Goal: Information Seeking & Learning: Learn about a topic

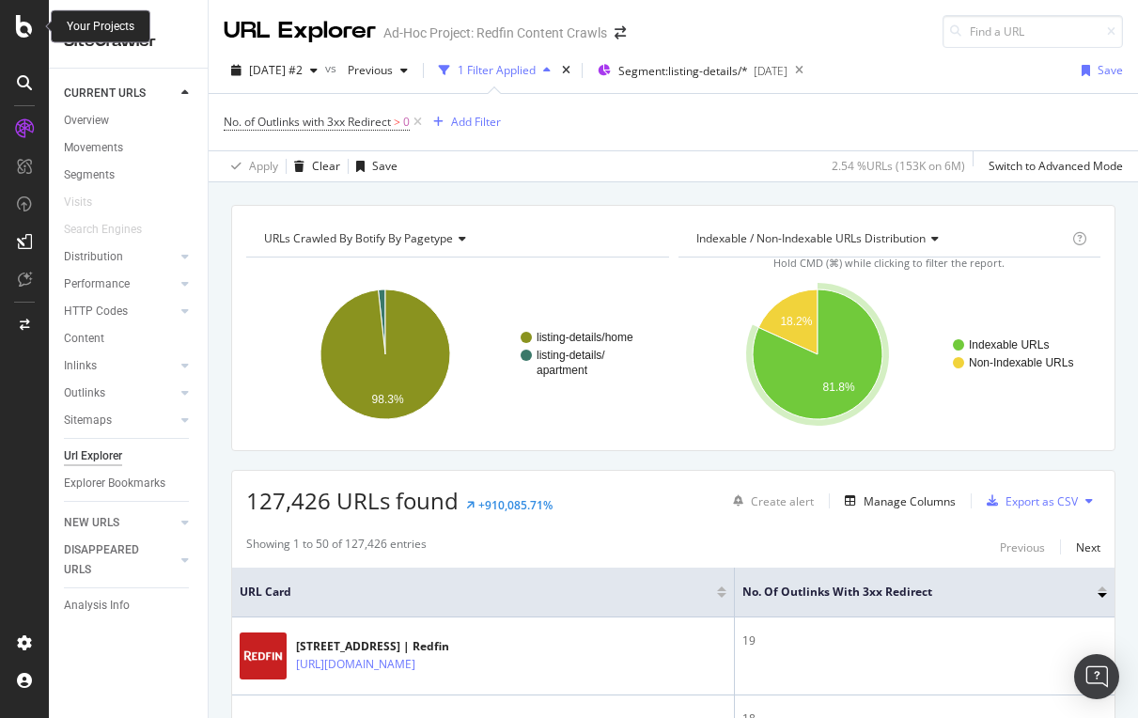
click at [29, 31] on icon at bounding box center [24, 26] width 17 height 23
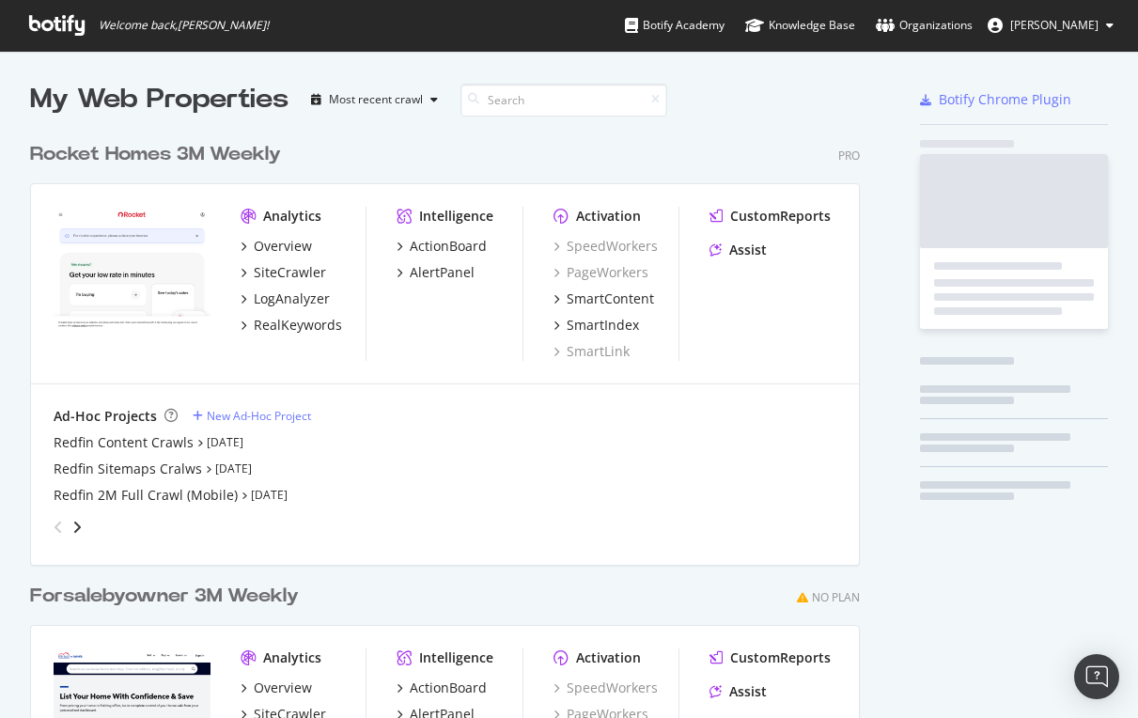
scroll to position [718, 1138]
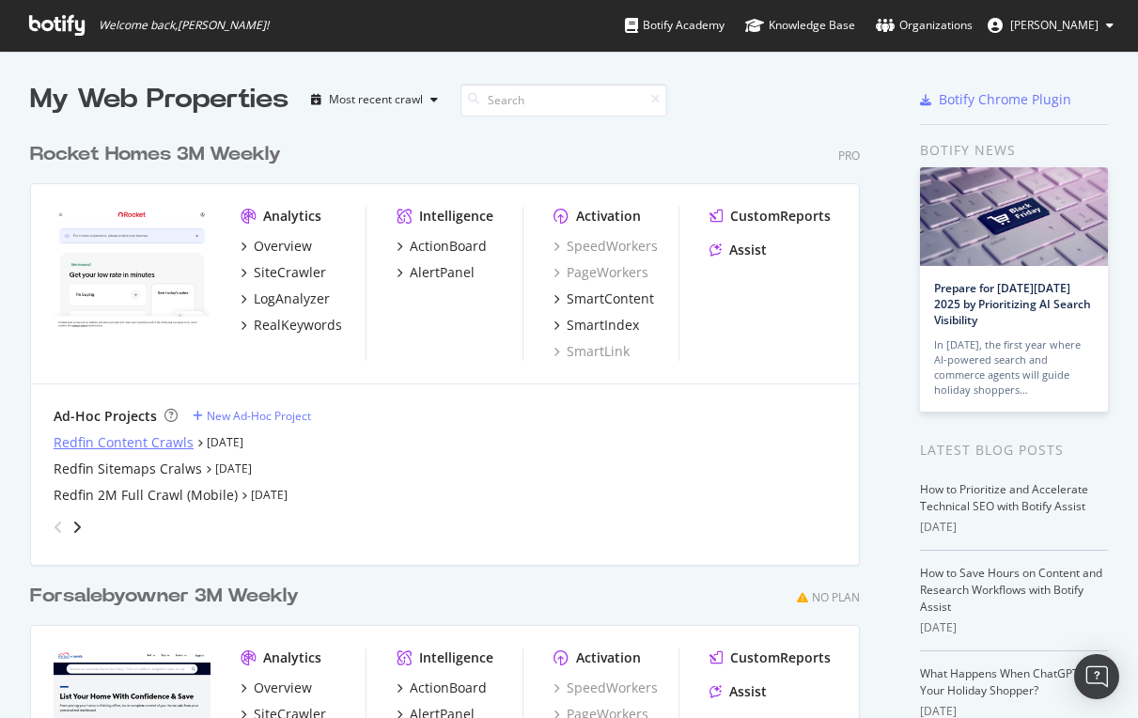
click at [136, 441] on div "Redfin Content Crawls" at bounding box center [124, 442] width 140 height 19
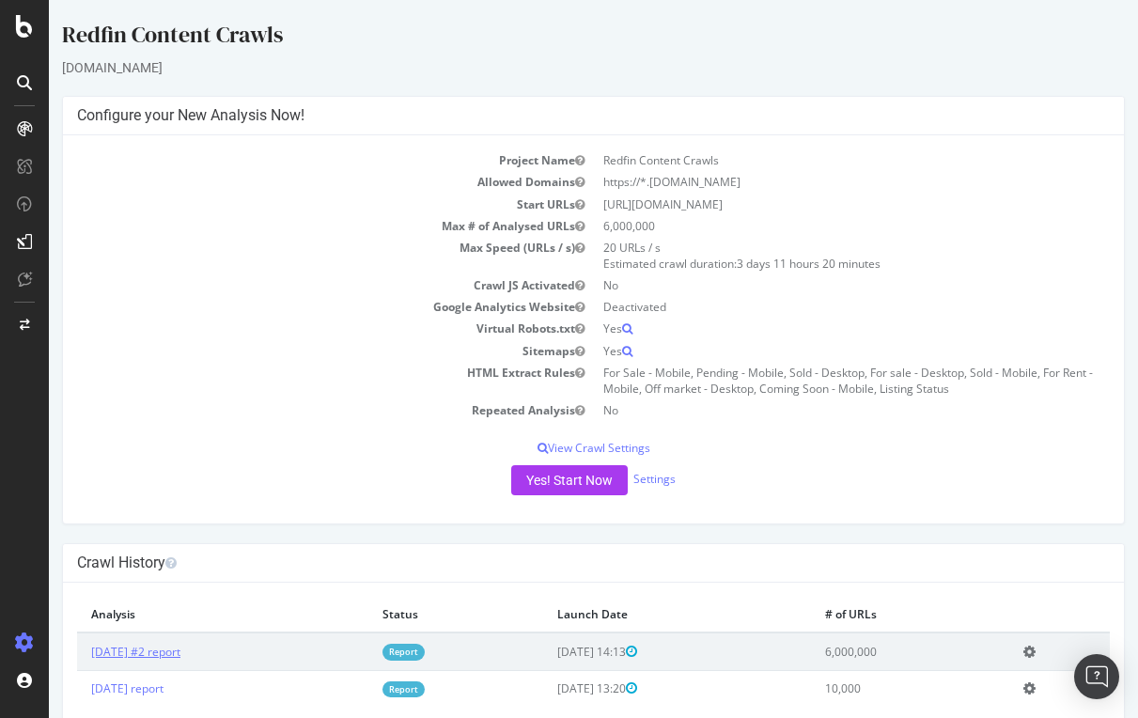
click at [115, 644] on link "2025 Sep. 25th #2 report" at bounding box center [135, 652] width 89 height 16
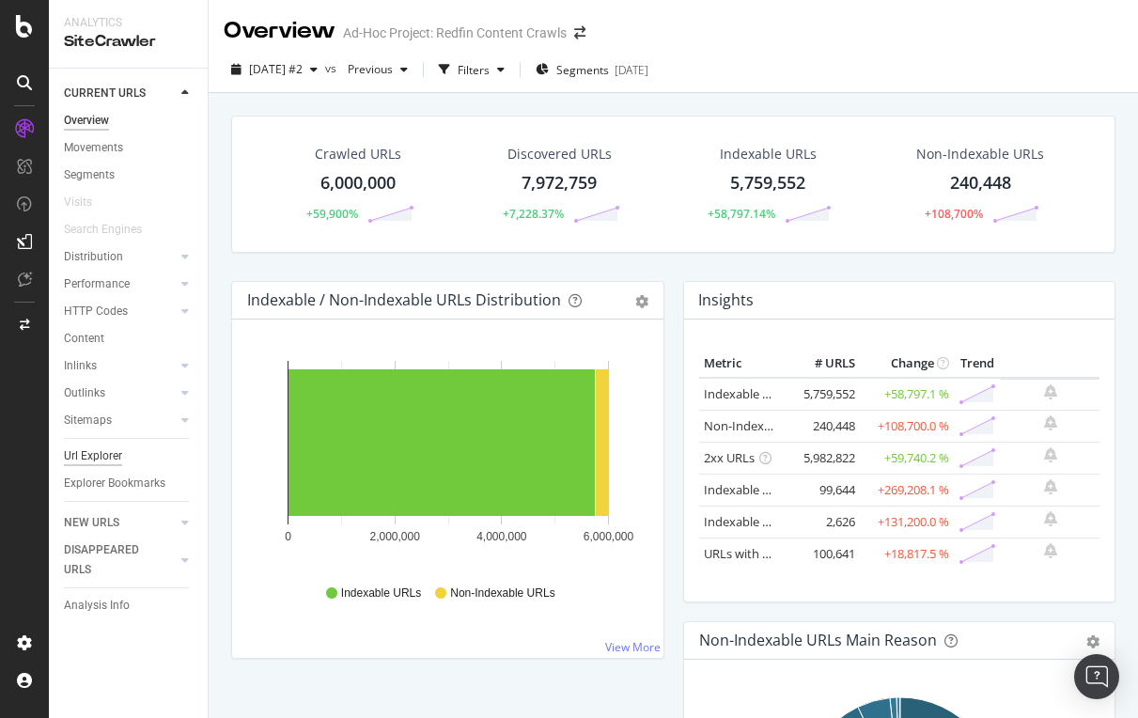
click at [92, 453] on div "Url Explorer" at bounding box center [93, 456] width 58 height 20
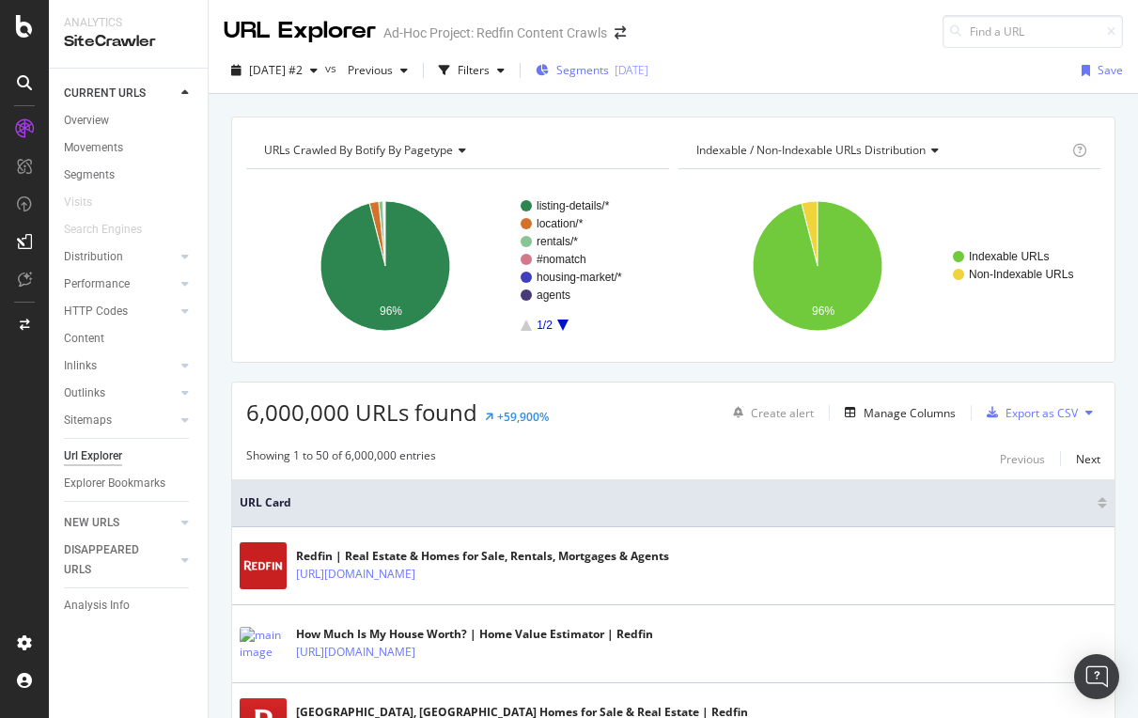
click at [609, 70] on span "Segments" at bounding box center [582, 70] width 53 height 16
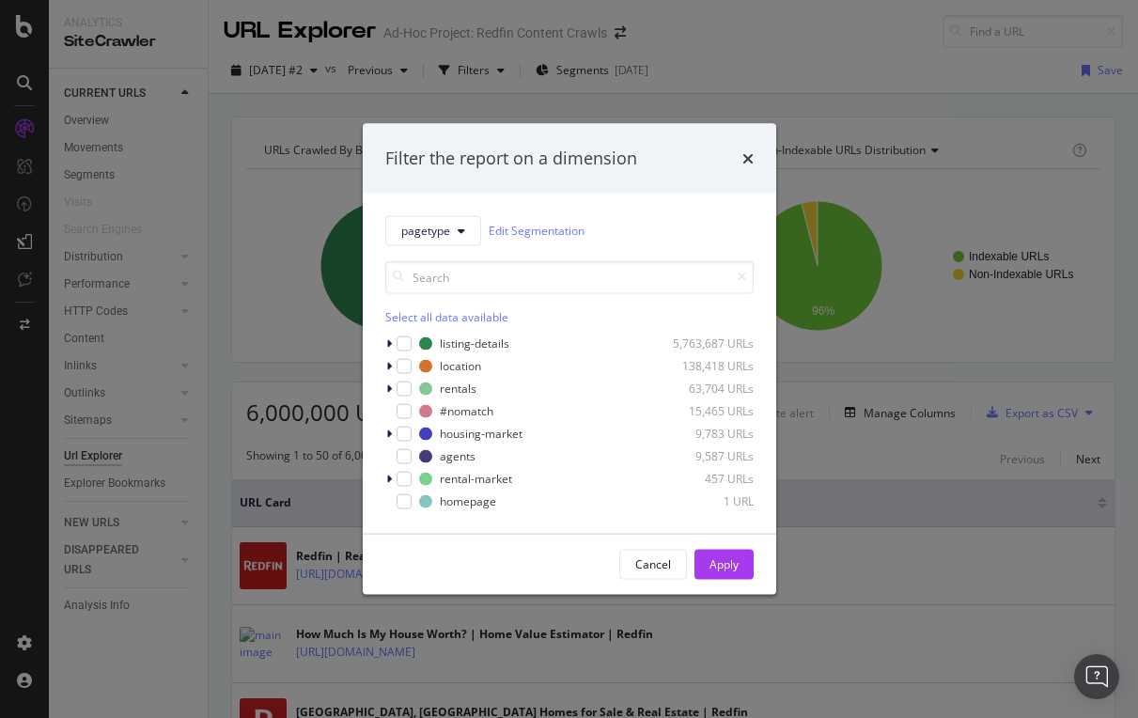
click at [509, 94] on div "Filter the report on a dimension pagetype Edit Segmentation Select all data ava…" at bounding box center [569, 359] width 1138 height 718
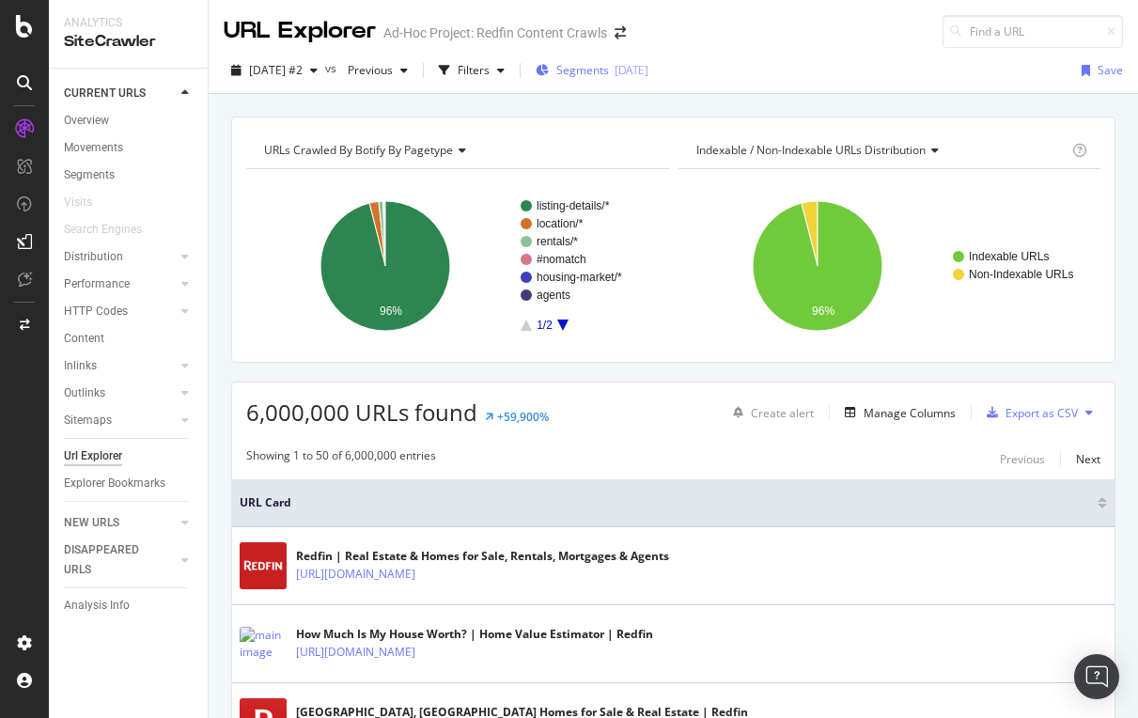
click at [609, 69] on span "Segments" at bounding box center [582, 70] width 53 height 16
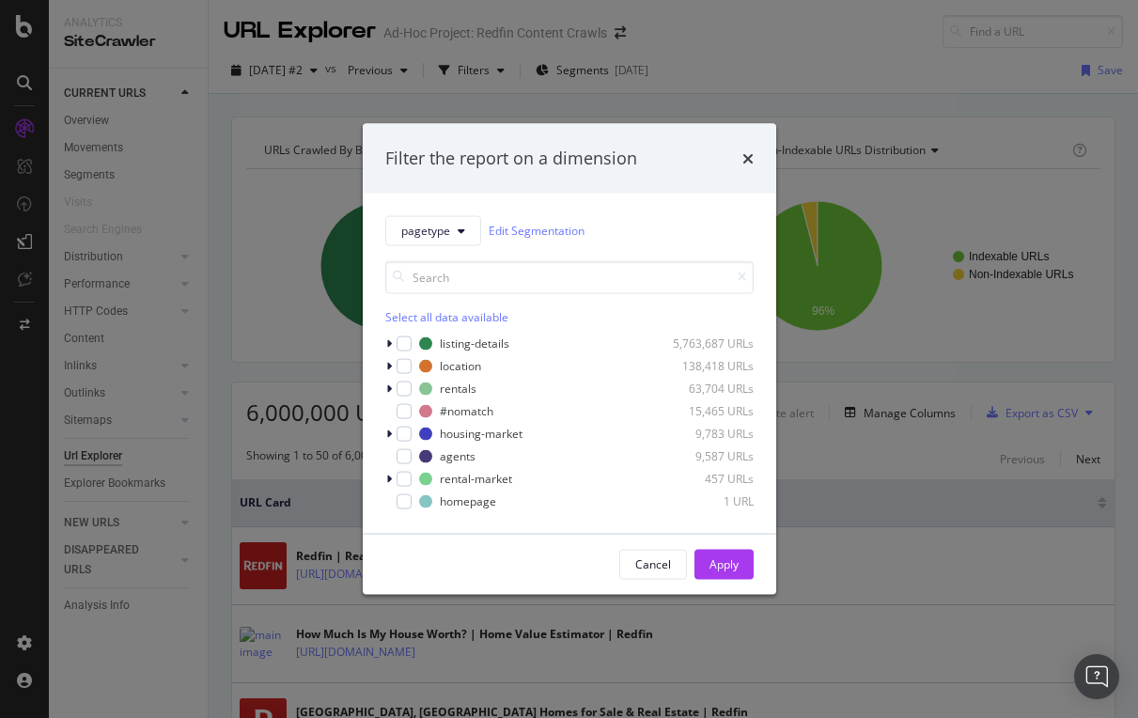
click at [514, 72] on div "Filter the report on a dimension pagetype Edit Segmentation Select all data ava…" at bounding box center [569, 359] width 1138 height 718
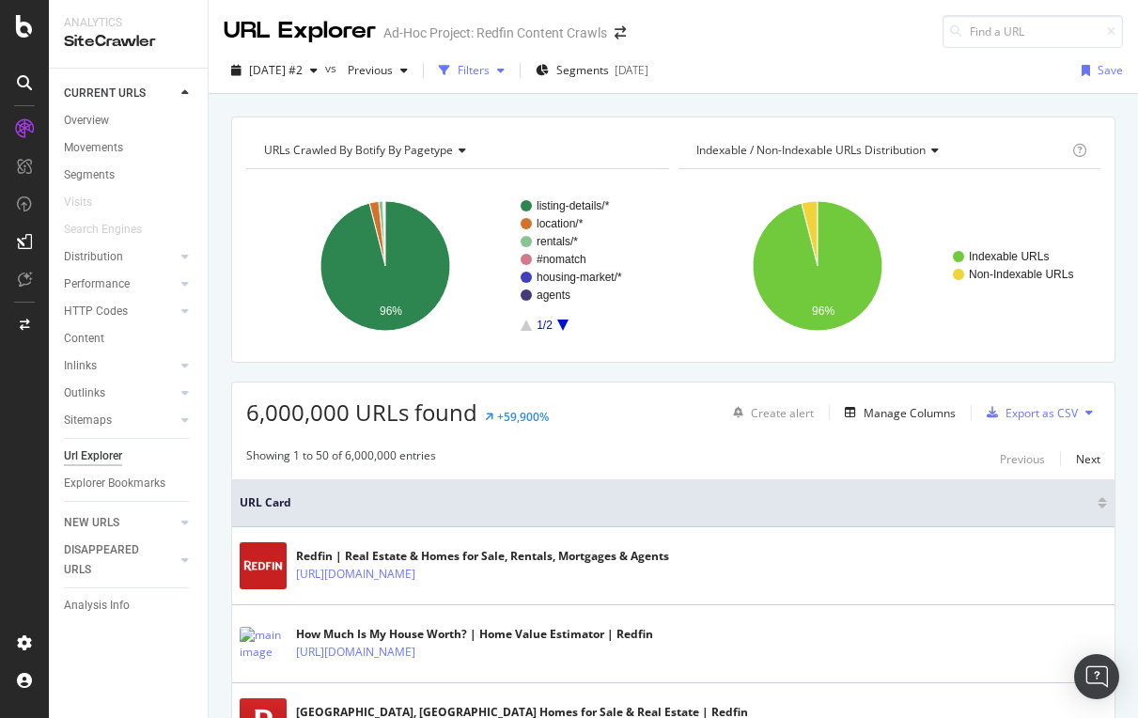
click at [512, 58] on div "Filters" at bounding box center [471, 70] width 81 height 28
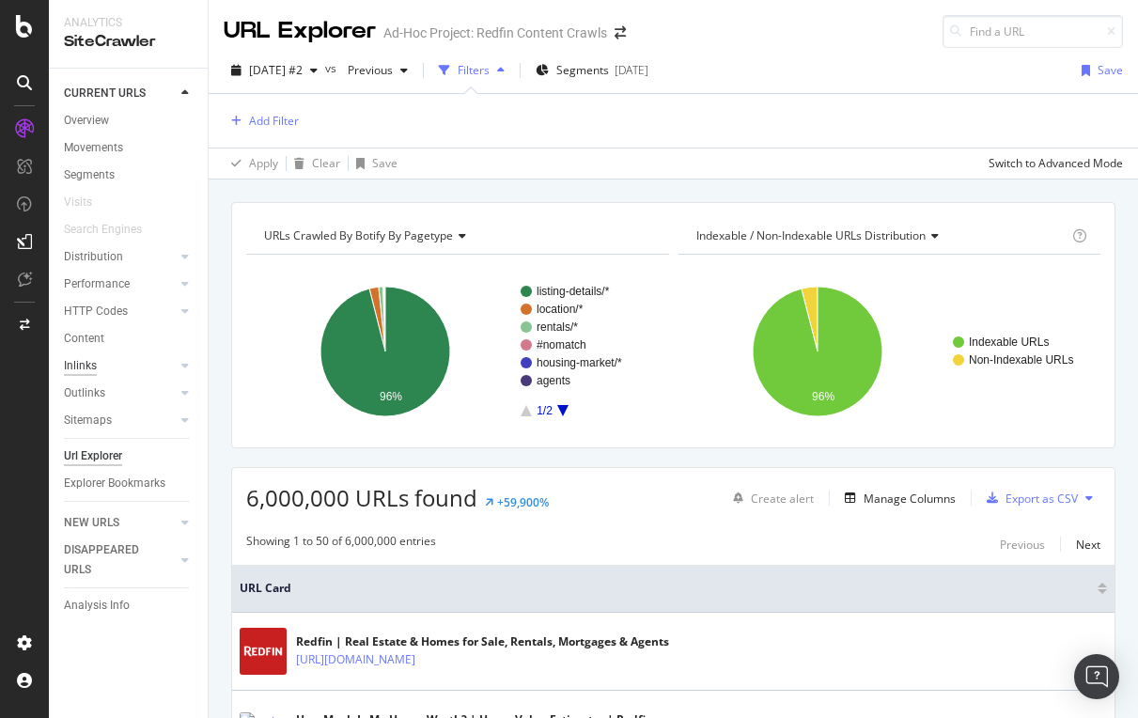
click at [91, 361] on div "Inlinks" at bounding box center [80, 366] width 33 height 20
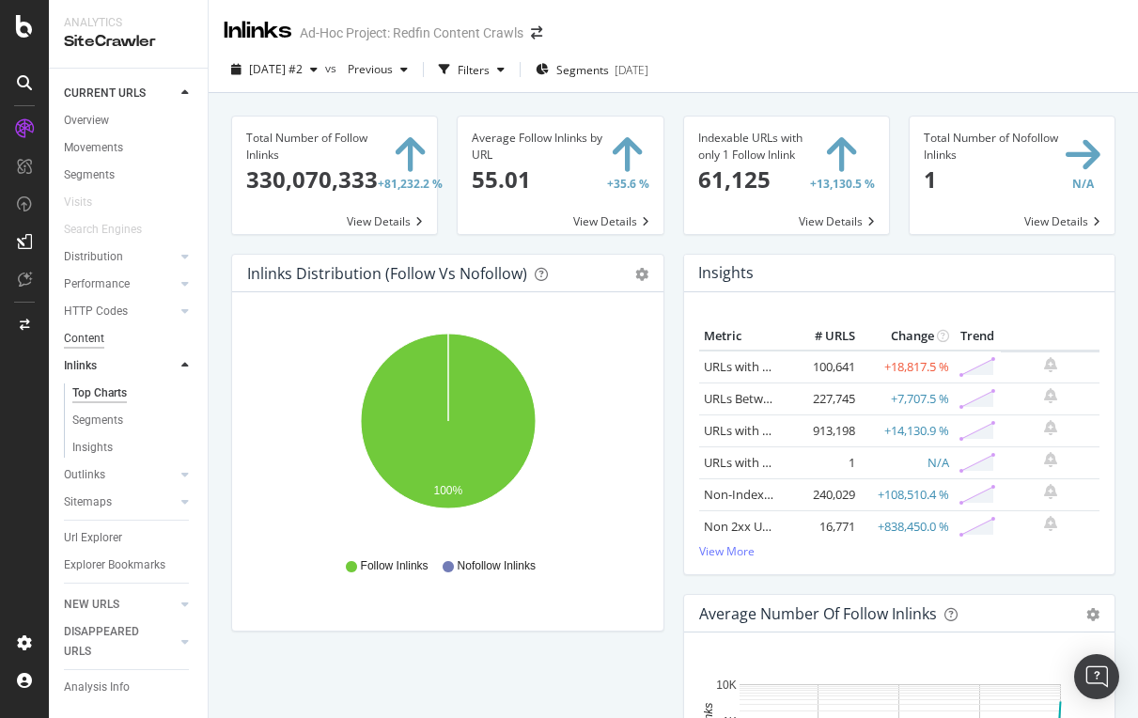
click at [85, 337] on div "Content" at bounding box center [84, 339] width 40 height 20
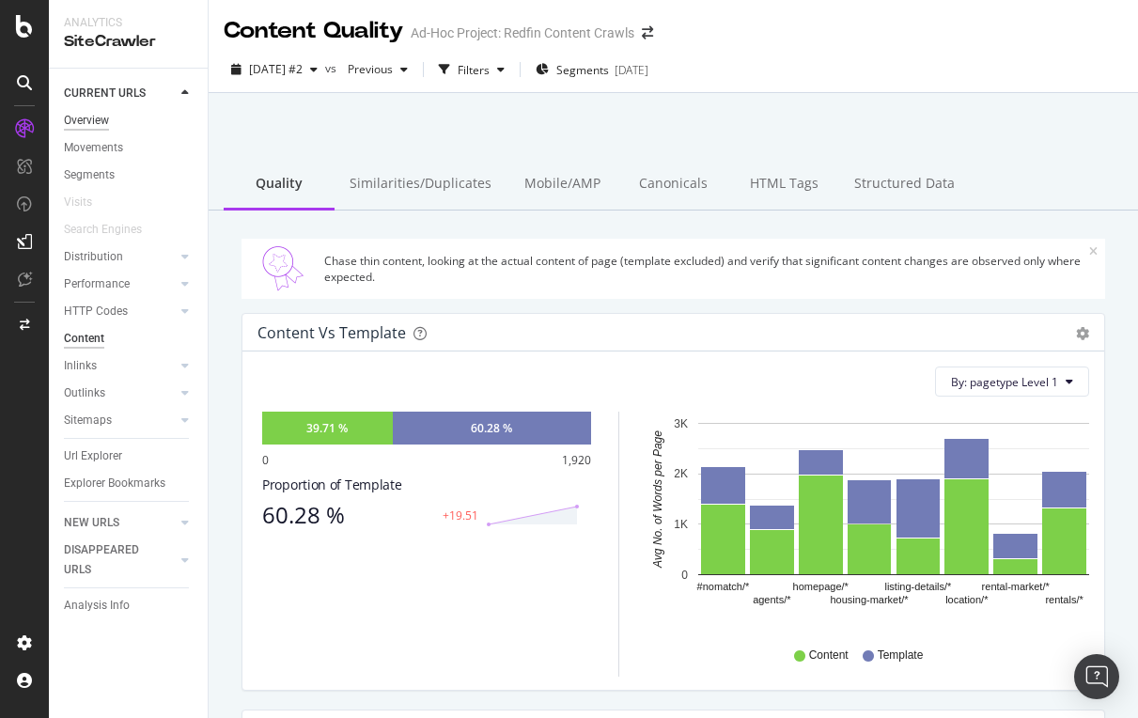
click at [102, 115] on div "Overview" at bounding box center [86, 121] width 45 height 20
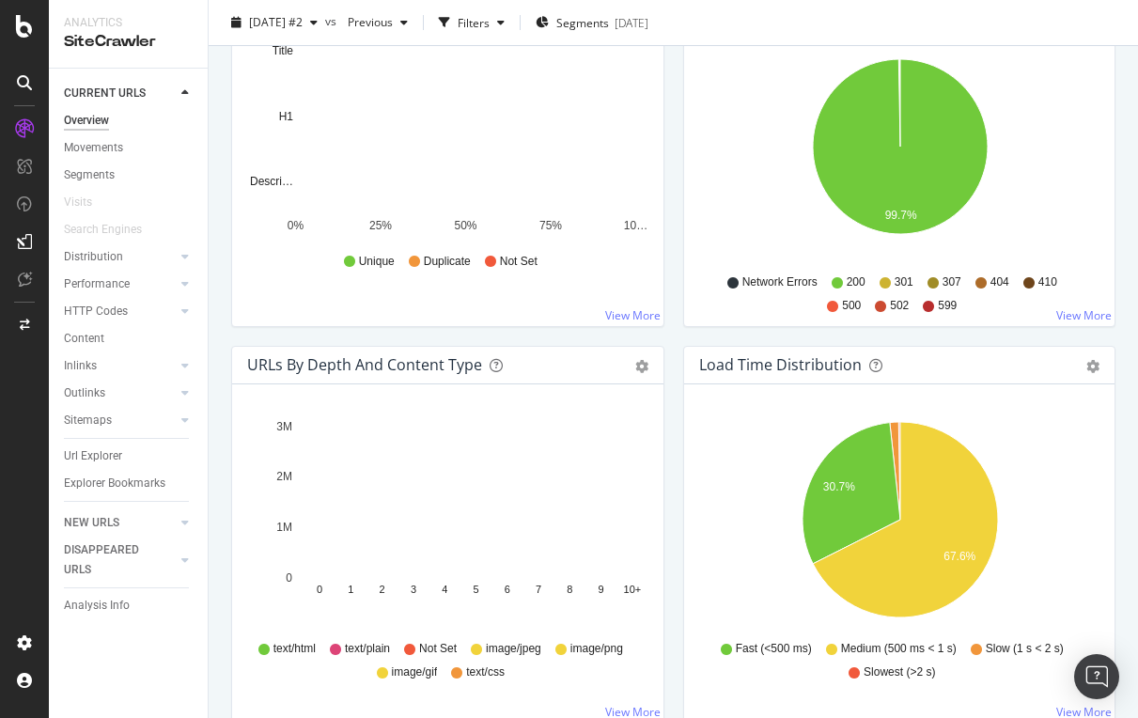
scroll to position [1201, 0]
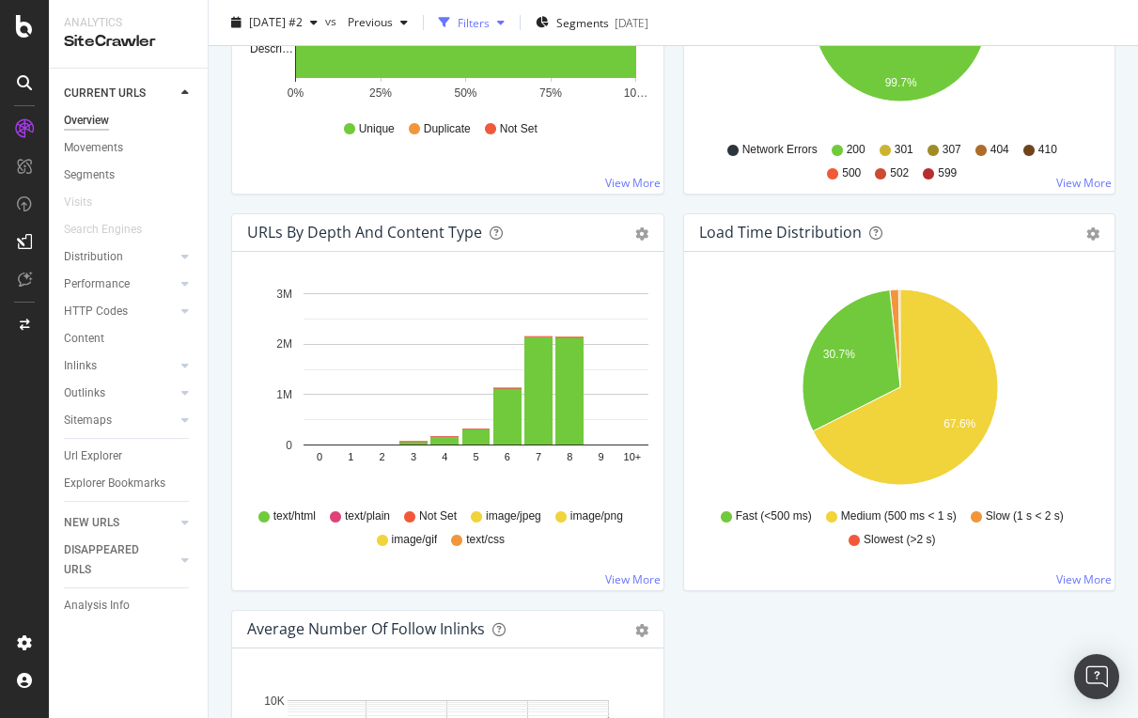
click at [490, 23] on div "Filters" at bounding box center [474, 22] width 32 height 16
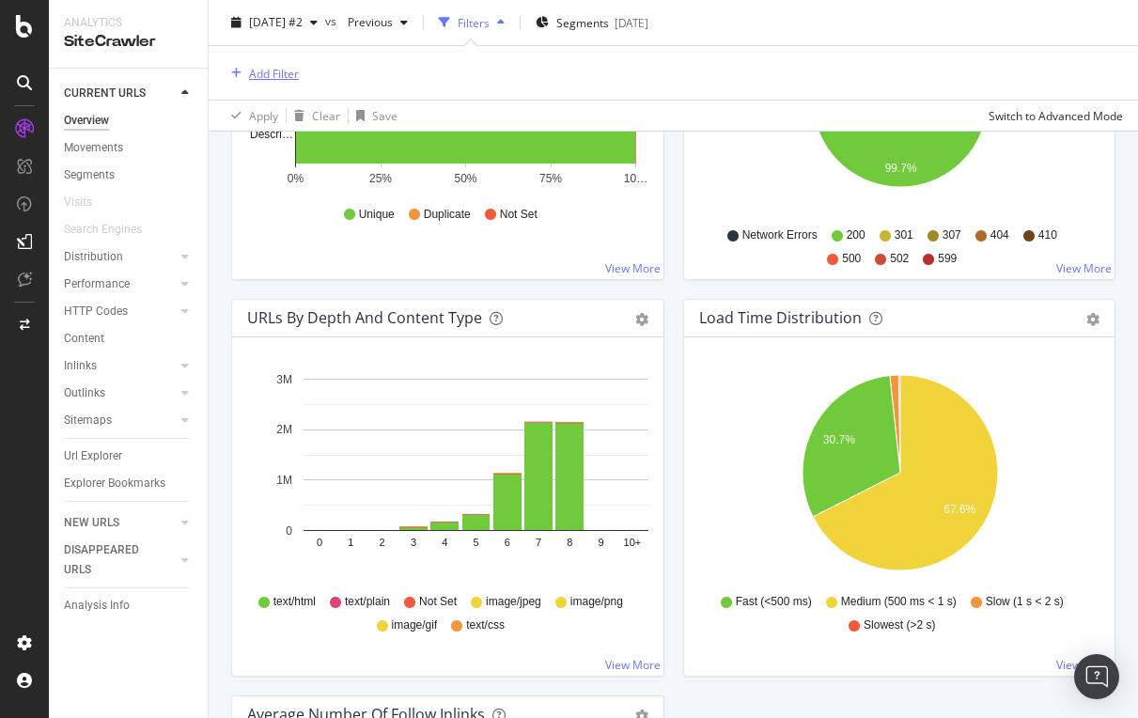
click at [268, 72] on div "Add Filter" at bounding box center [274, 73] width 50 height 16
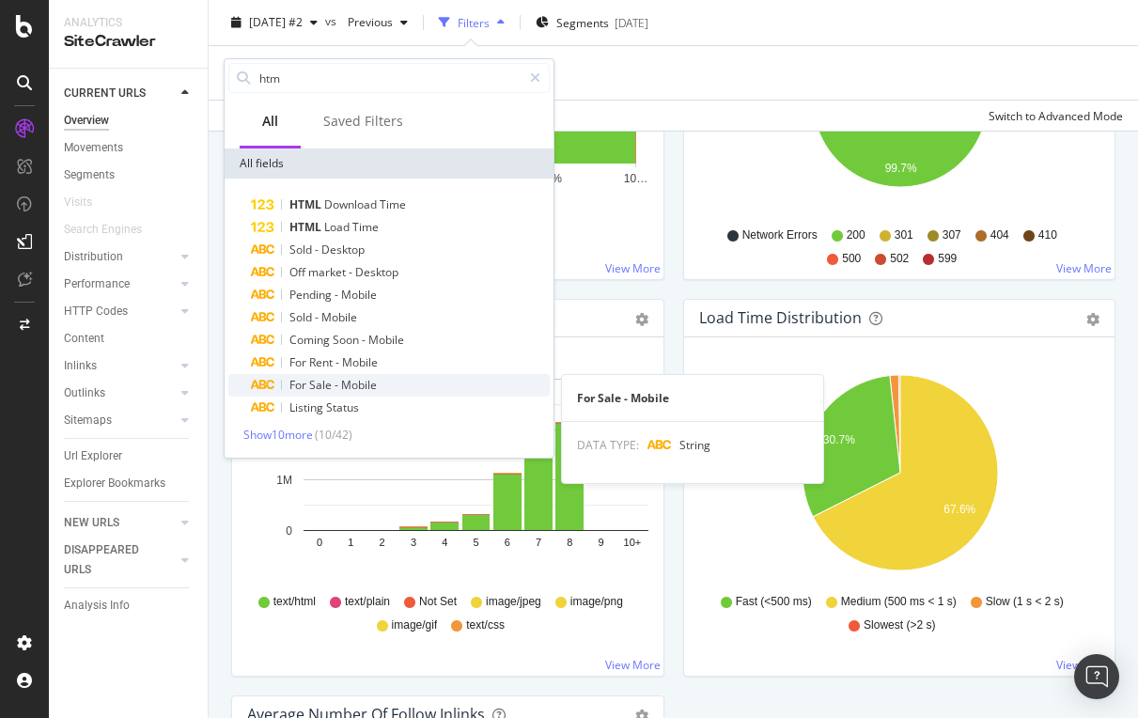
type input "htm"
click at [324, 381] on span "Sale" at bounding box center [321, 385] width 25 height 16
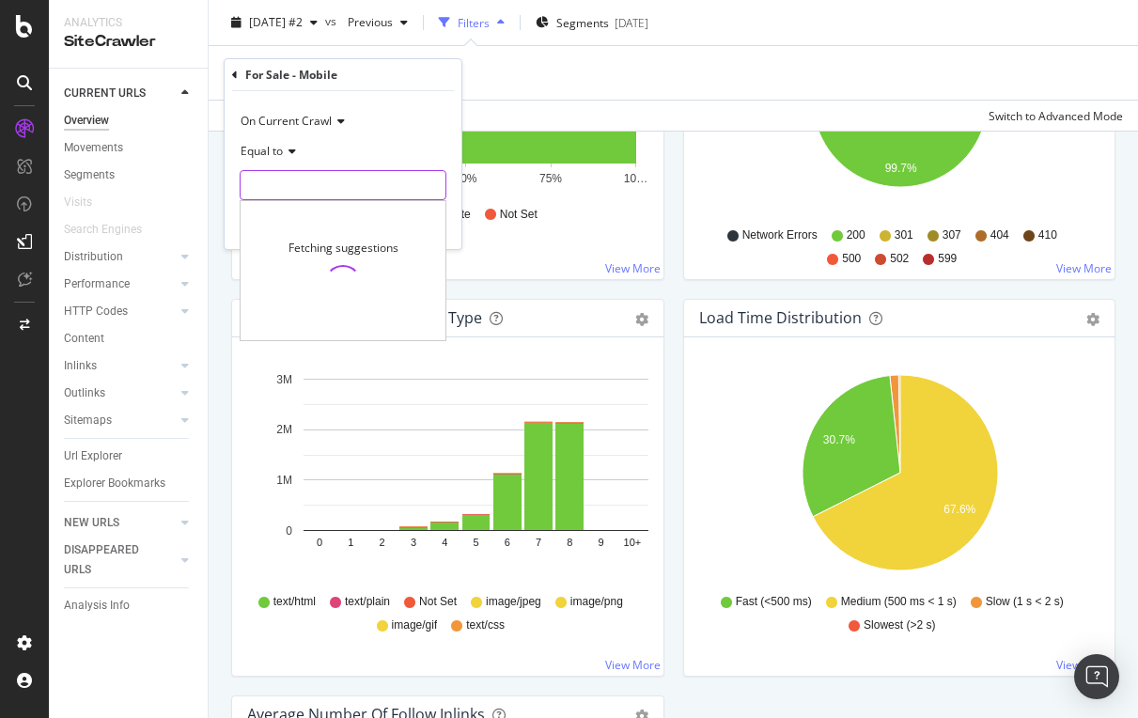
click at [274, 189] on input "text" at bounding box center [343, 185] width 205 height 30
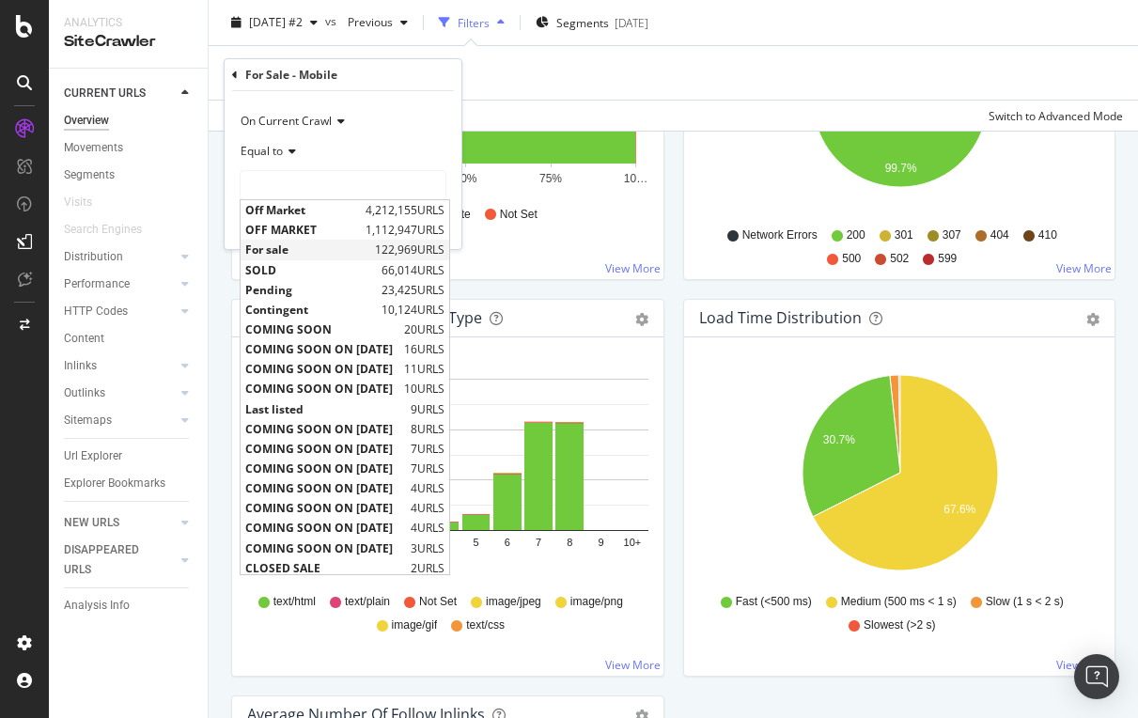
click at [265, 243] on span "For sale" at bounding box center [307, 250] width 125 height 16
type input "For sale"
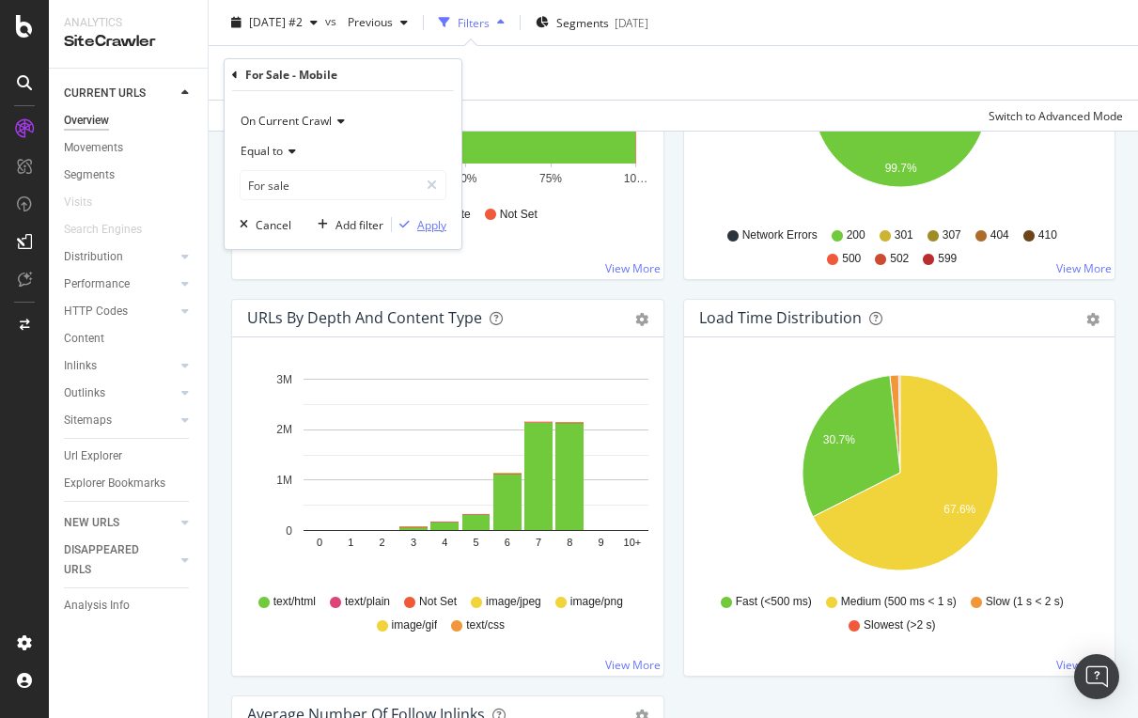
click at [428, 227] on div "Apply" at bounding box center [431, 225] width 29 height 16
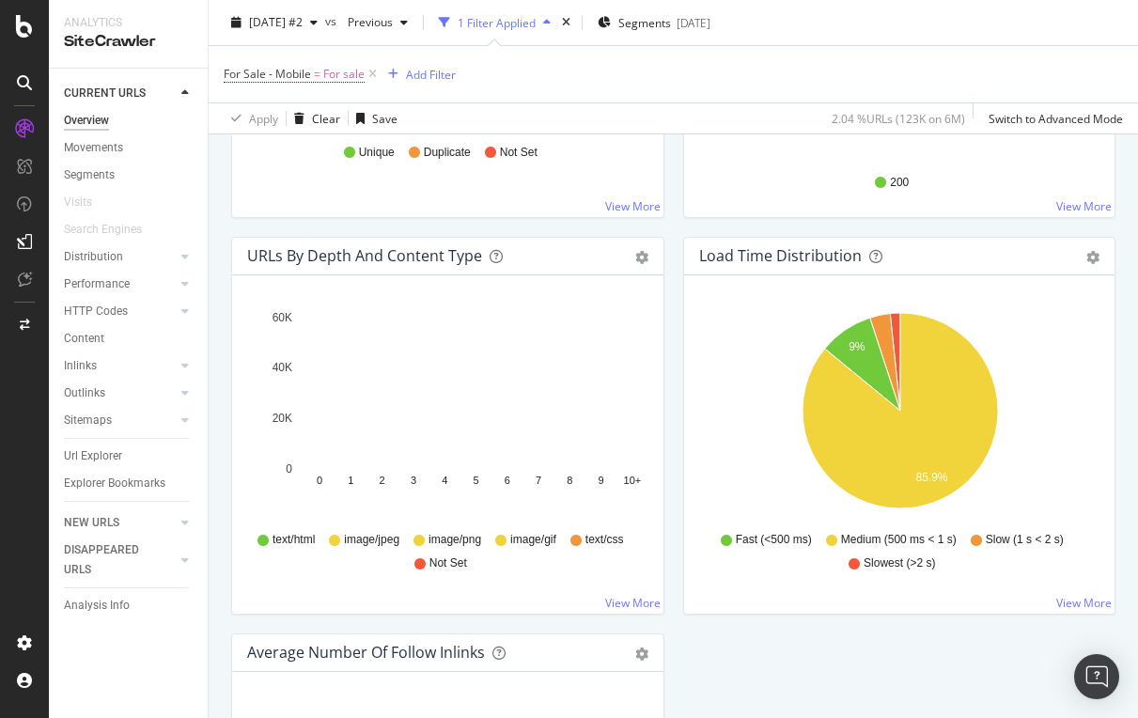
scroll to position [1273, 0]
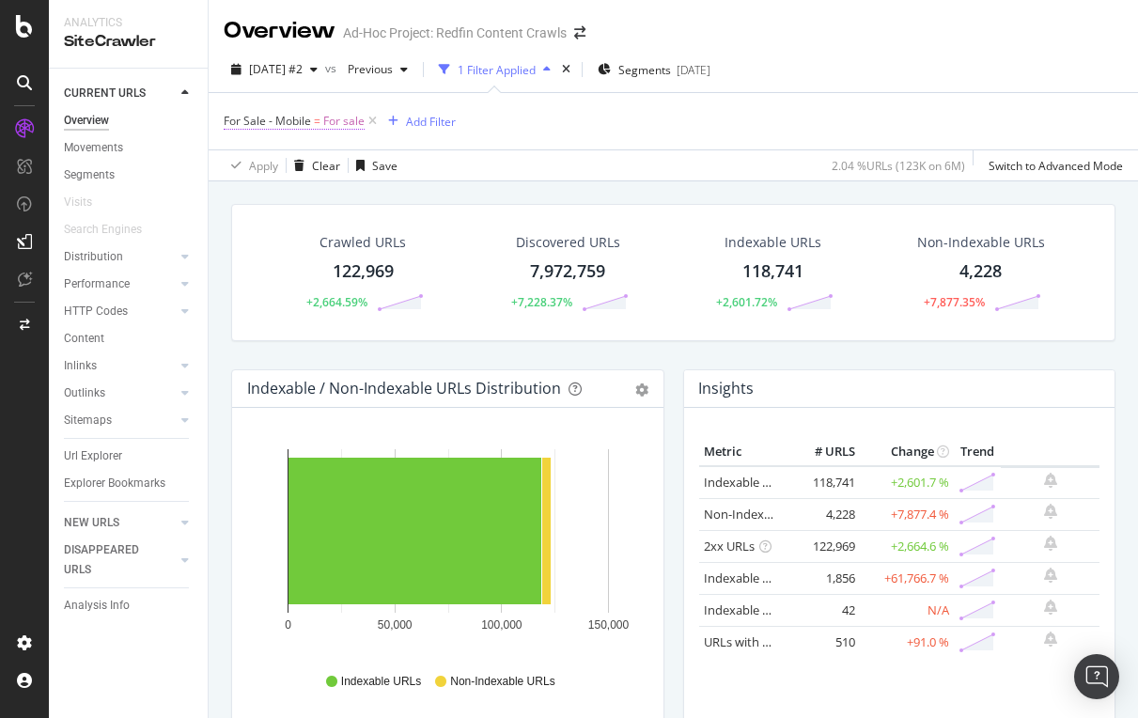
click at [310, 119] on span "For Sale - Mobile = For sale" at bounding box center [294, 121] width 141 height 17
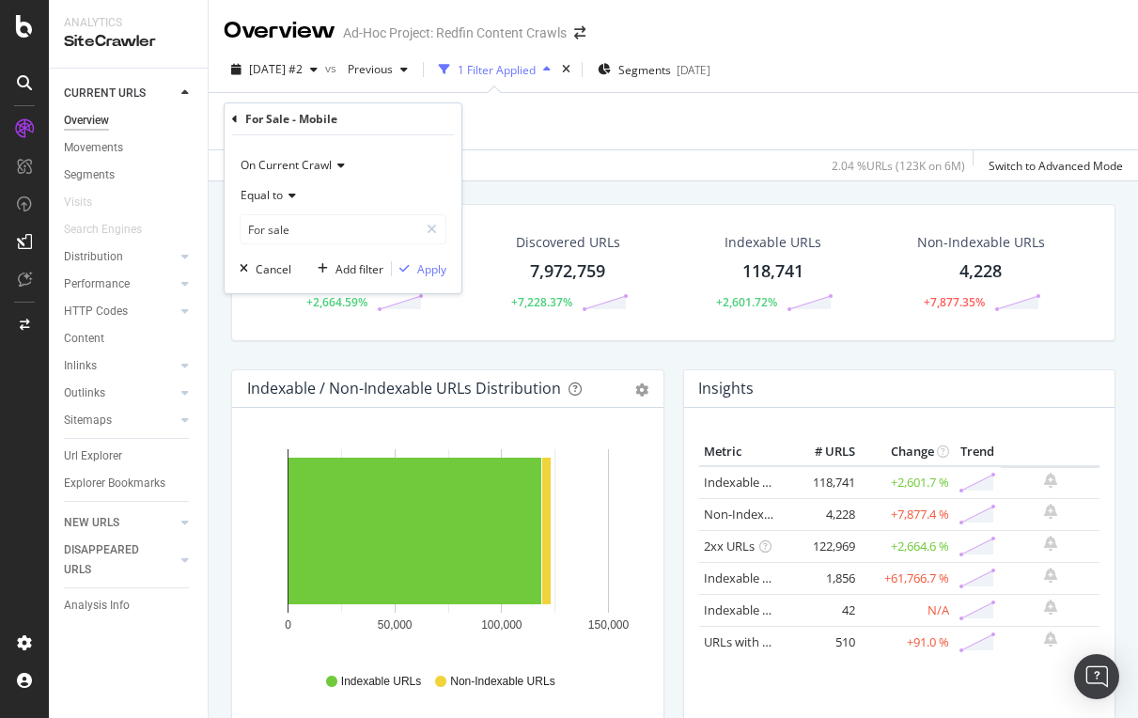
click at [234, 117] on icon at bounding box center [235, 119] width 6 height 11
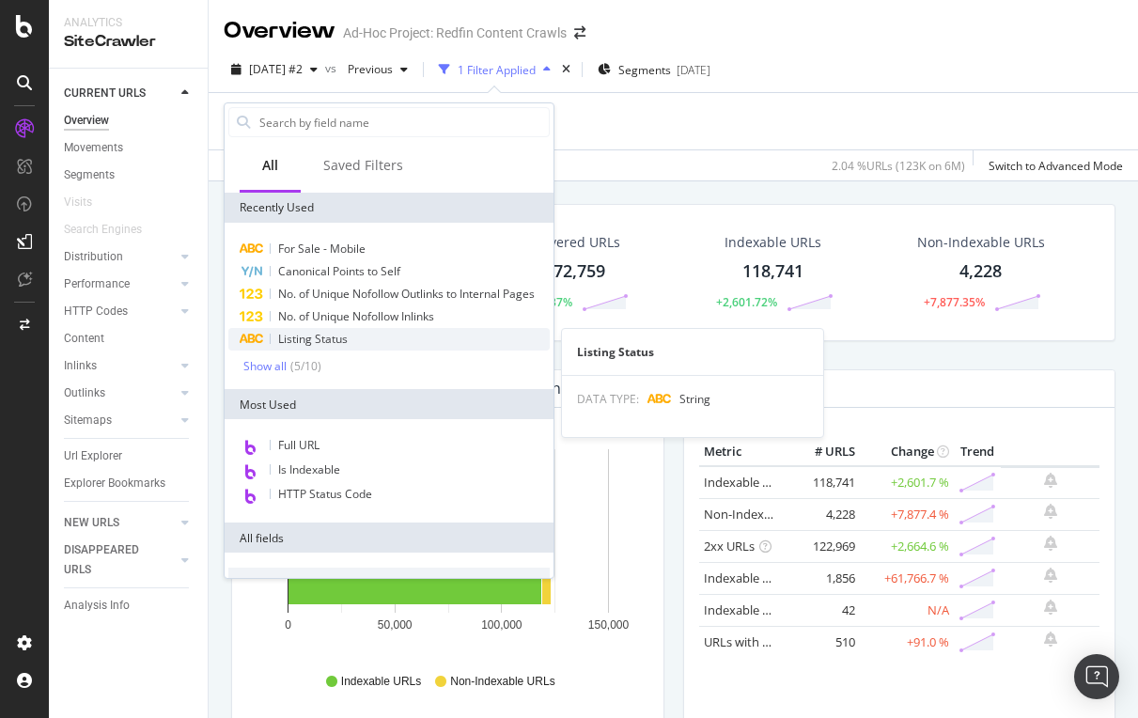
click at [307, 337] on span "Listing Status" at bounding box center [313, 339] width 70 height 16
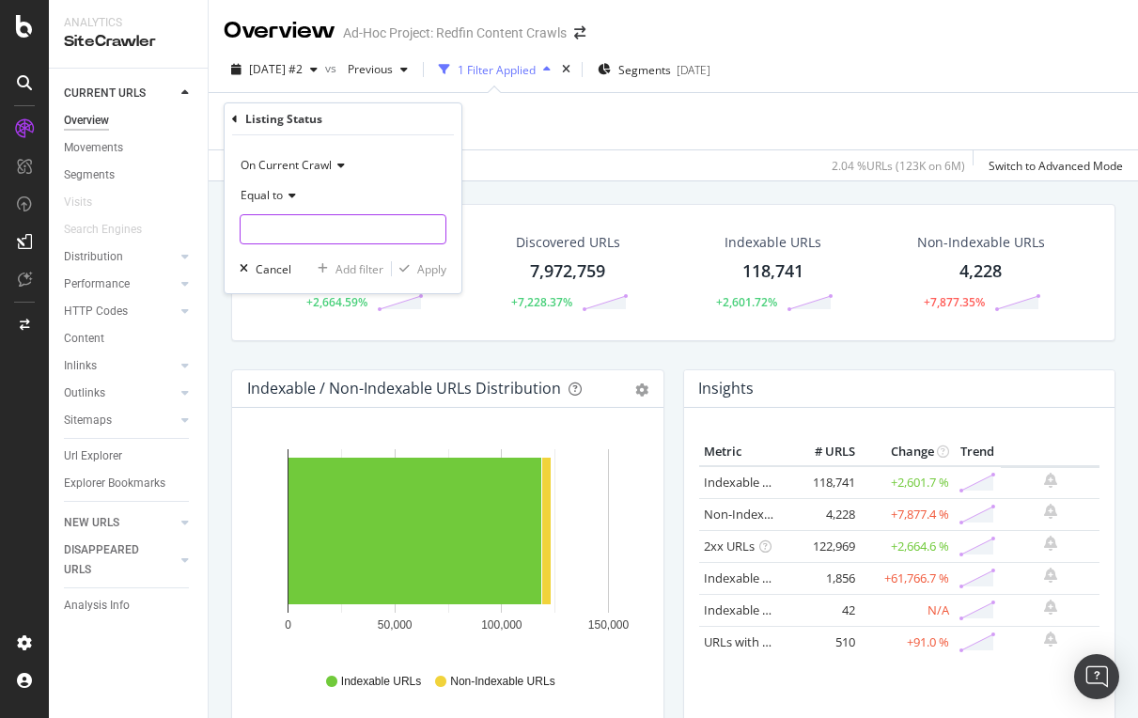
click at [286, 230] on input "text" at bounding box center [343, 229] width 205 height 30
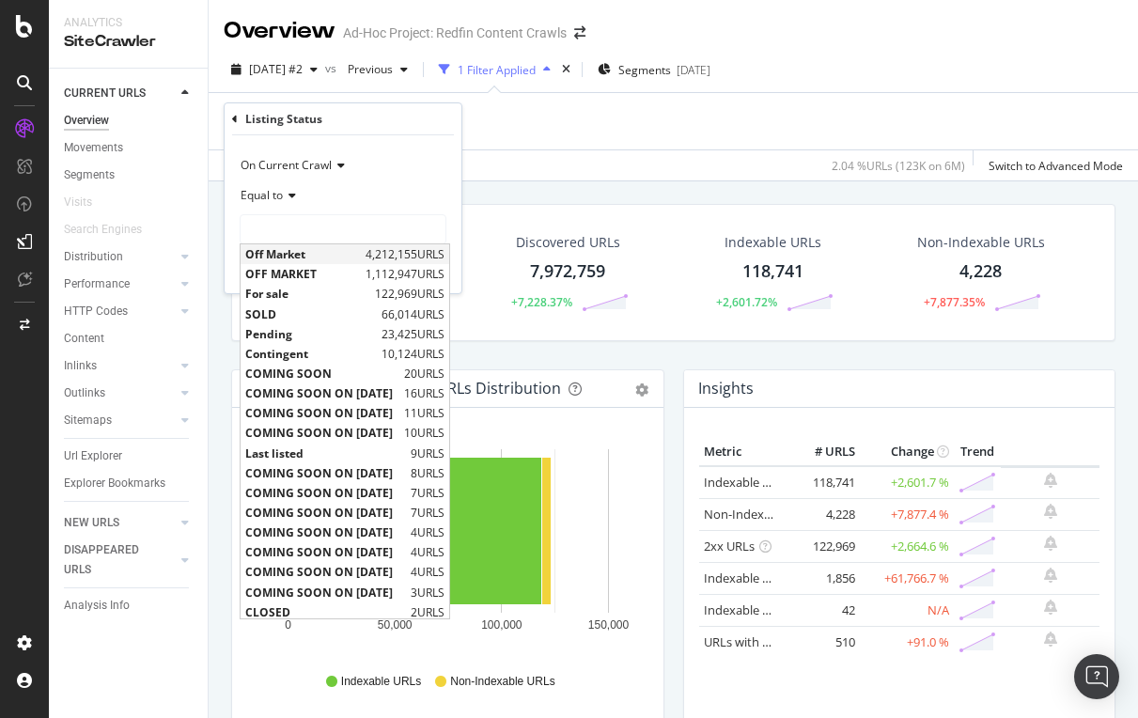
click at [283, 257] on span "Off Market" at bounding box center [303, 254] width 116 height 16
type input "Off Market"
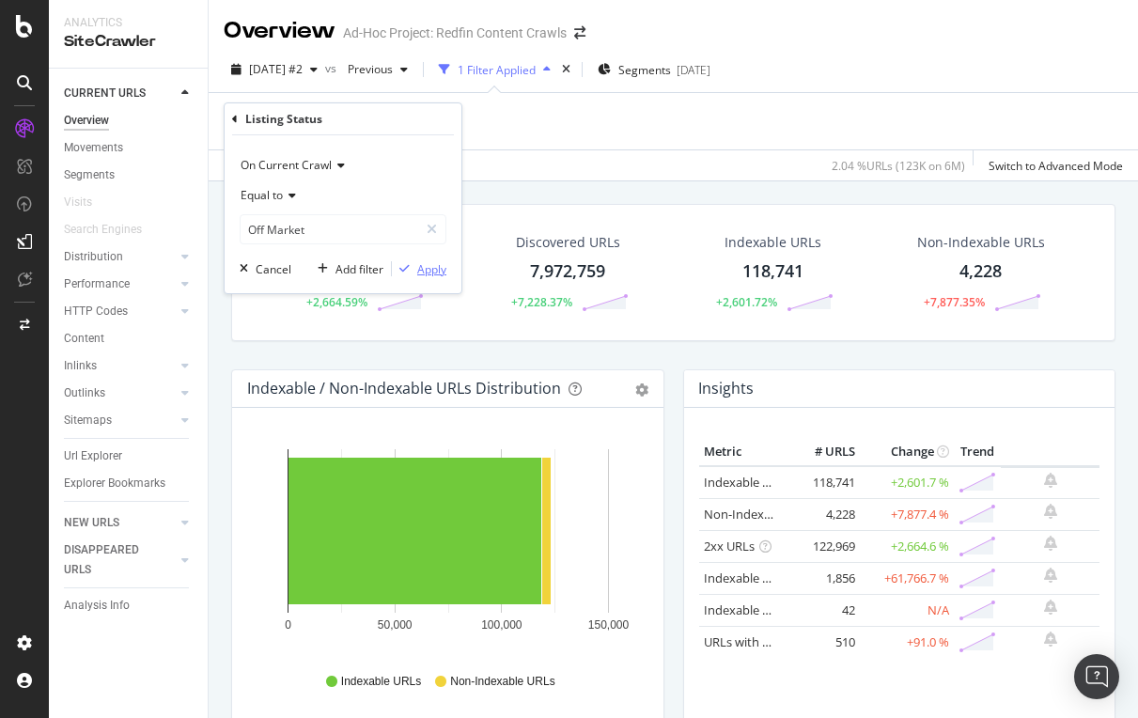
click at [433, 262] on div "Apply" at bounding box center [431, 269] width 29 height 16
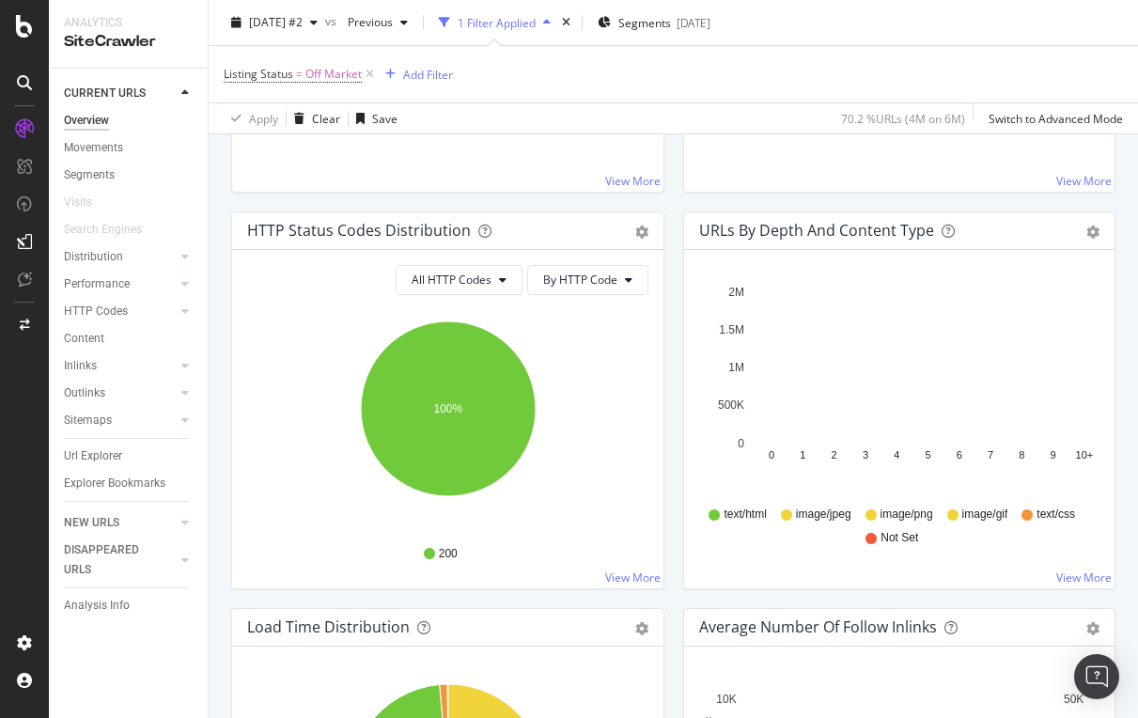
scroll to position [950, 0]
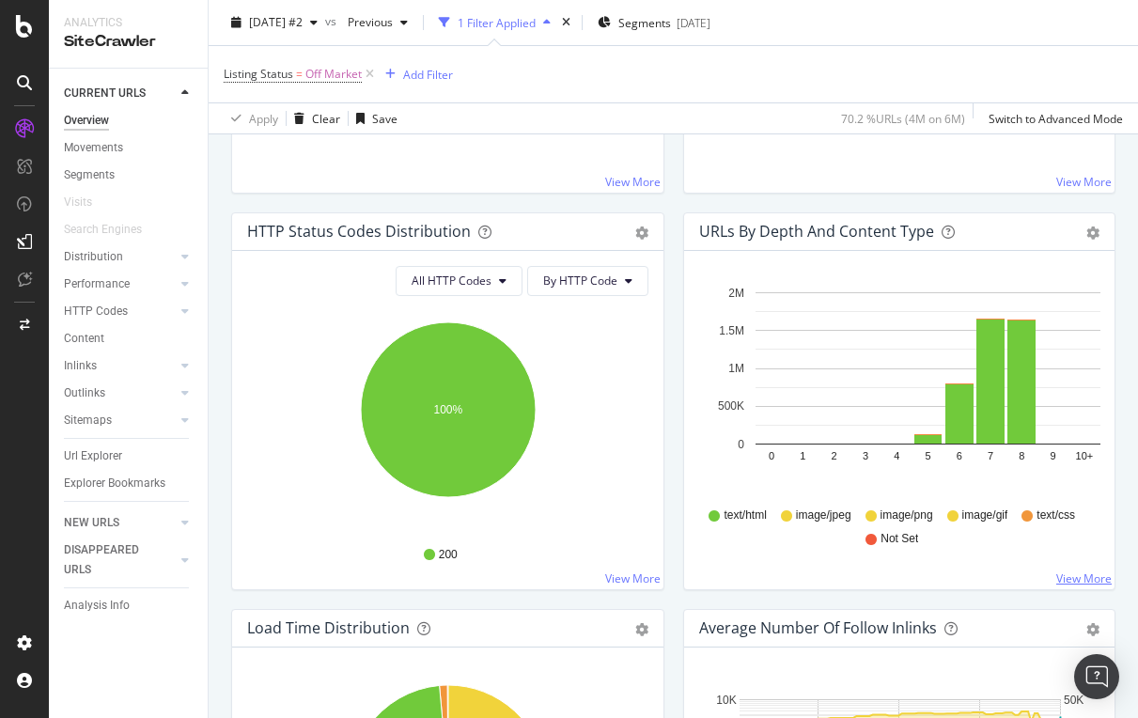
click at [1076, 577] on link "View More" at bounding box center [1083, 579] width 55 height 16
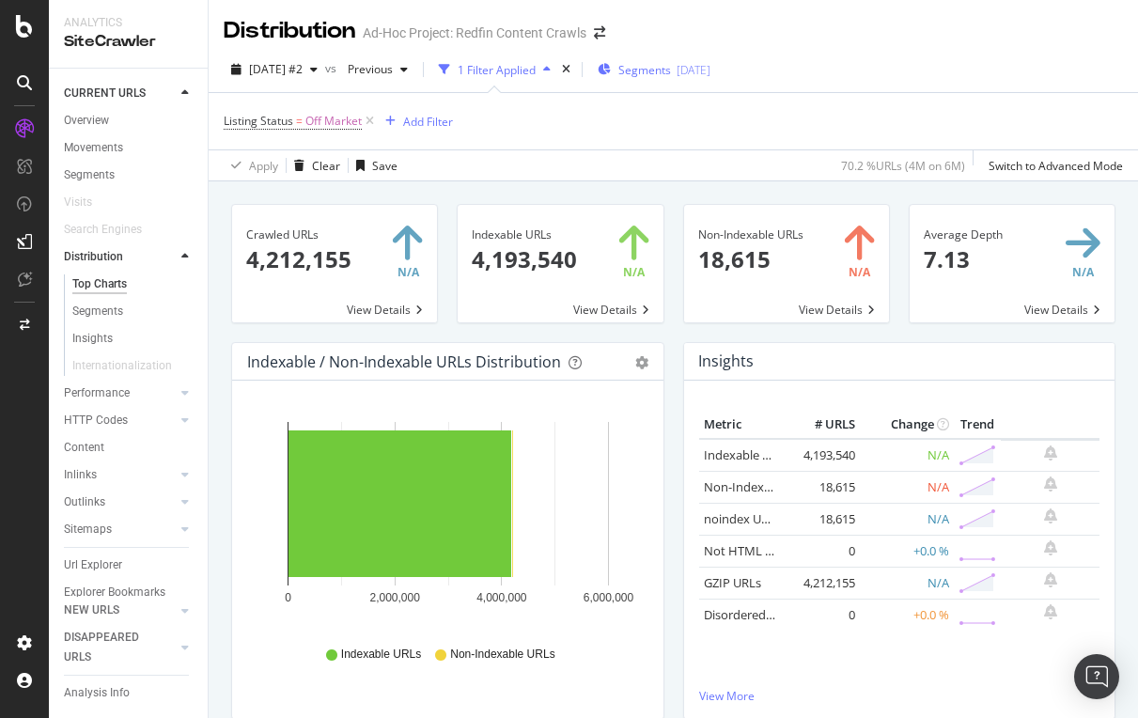
click at [671, 67] on span "Segments" at bounding box center [644, 70] width 53 height 16
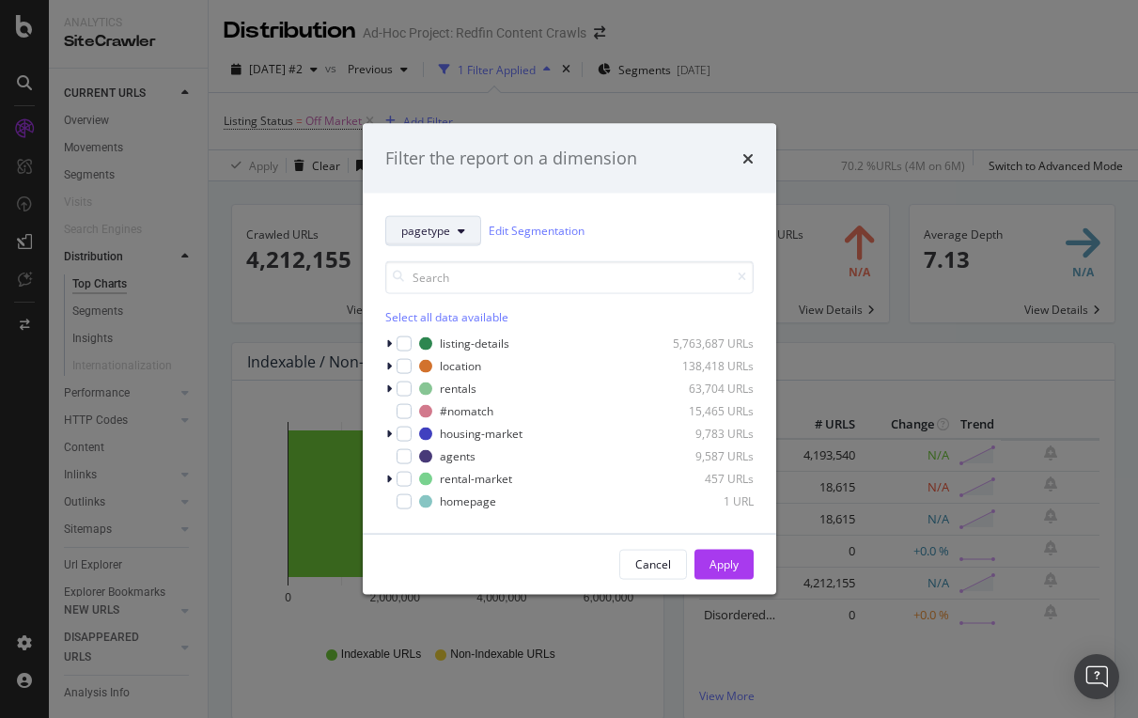
click at [458, 232] on icon "modal" at bounding box center [462, 230] width 8 height 11
click at [864, 99] on div "Filter the report on a dimension pagetype Edit Segmentation Select all data ava…" at bounding box center [569, 359] width 1138 height 718
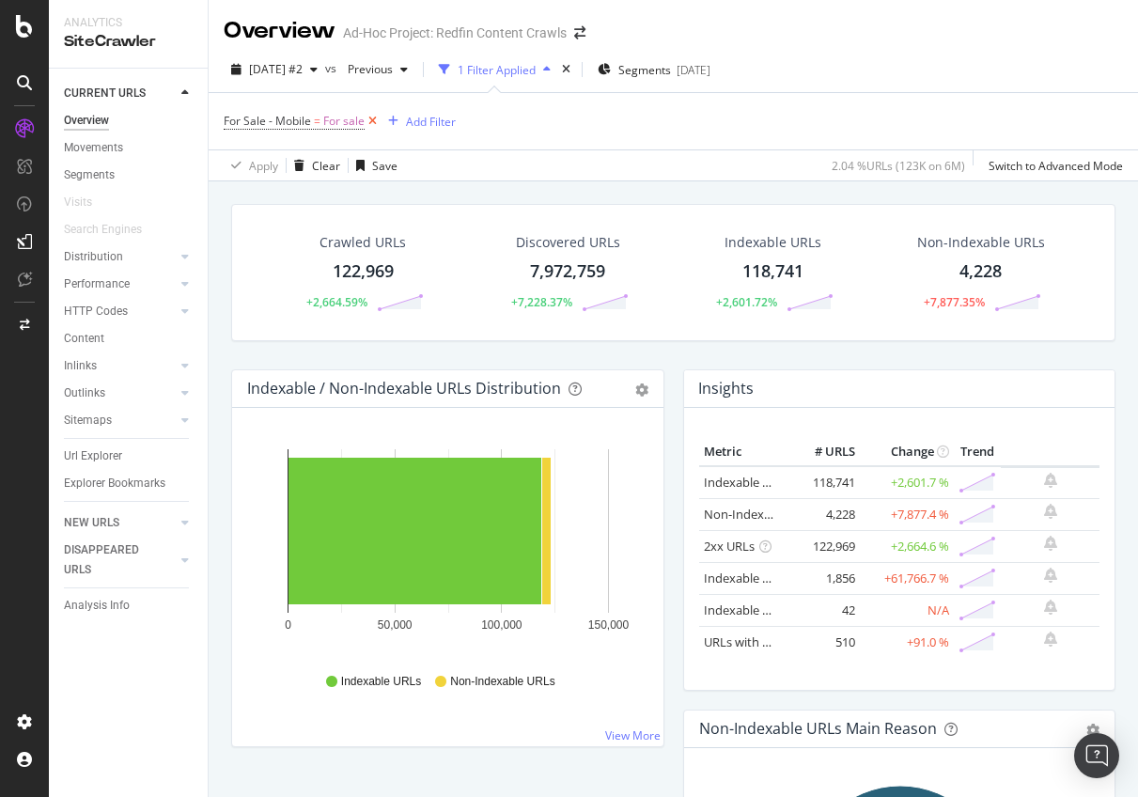
scroll to position [1273, 0]
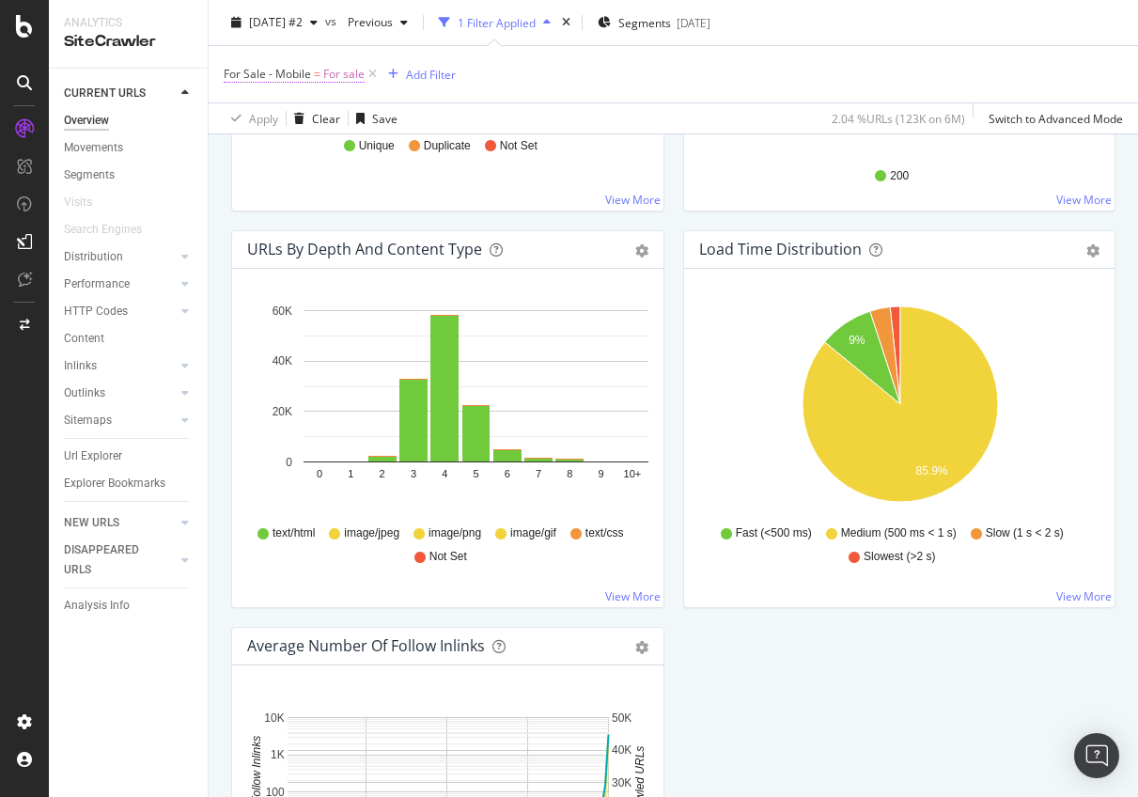
click at [316, 74] on span "=" at bounding box center [317, 74] width 7 height 16
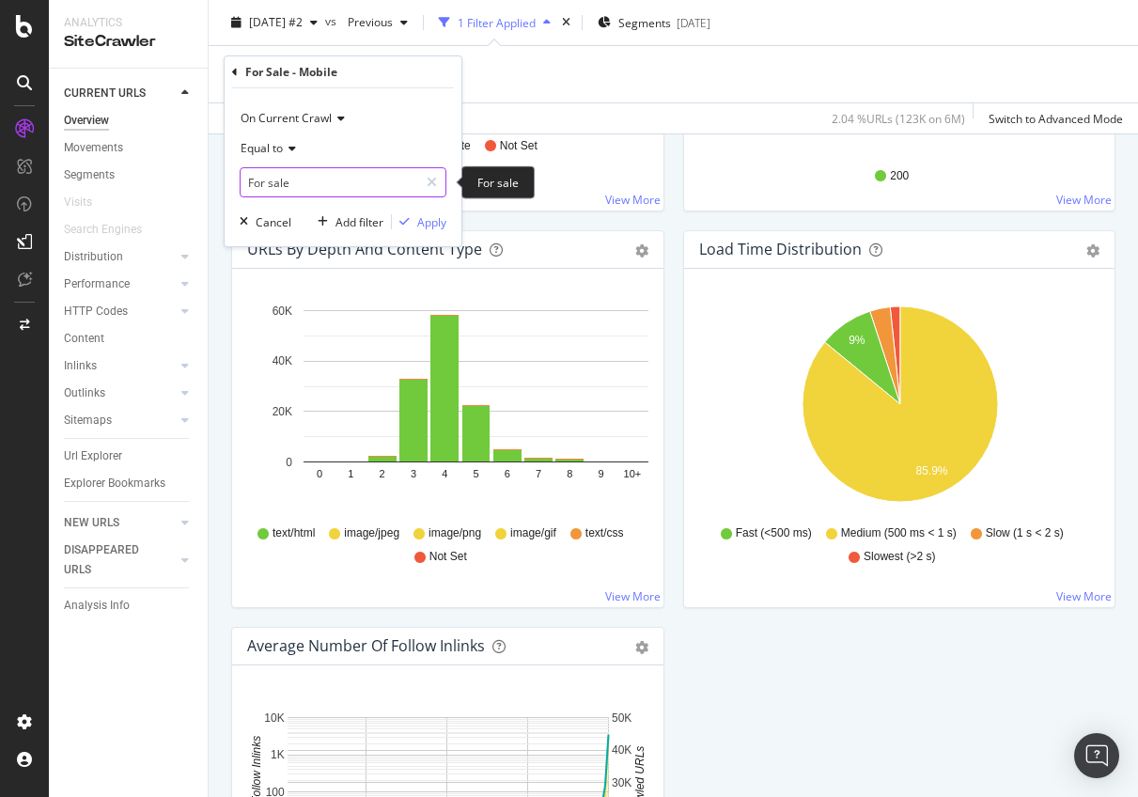
click at [314, 180] on input "For sale" at bounding box center [330, 182] width 178 height 30
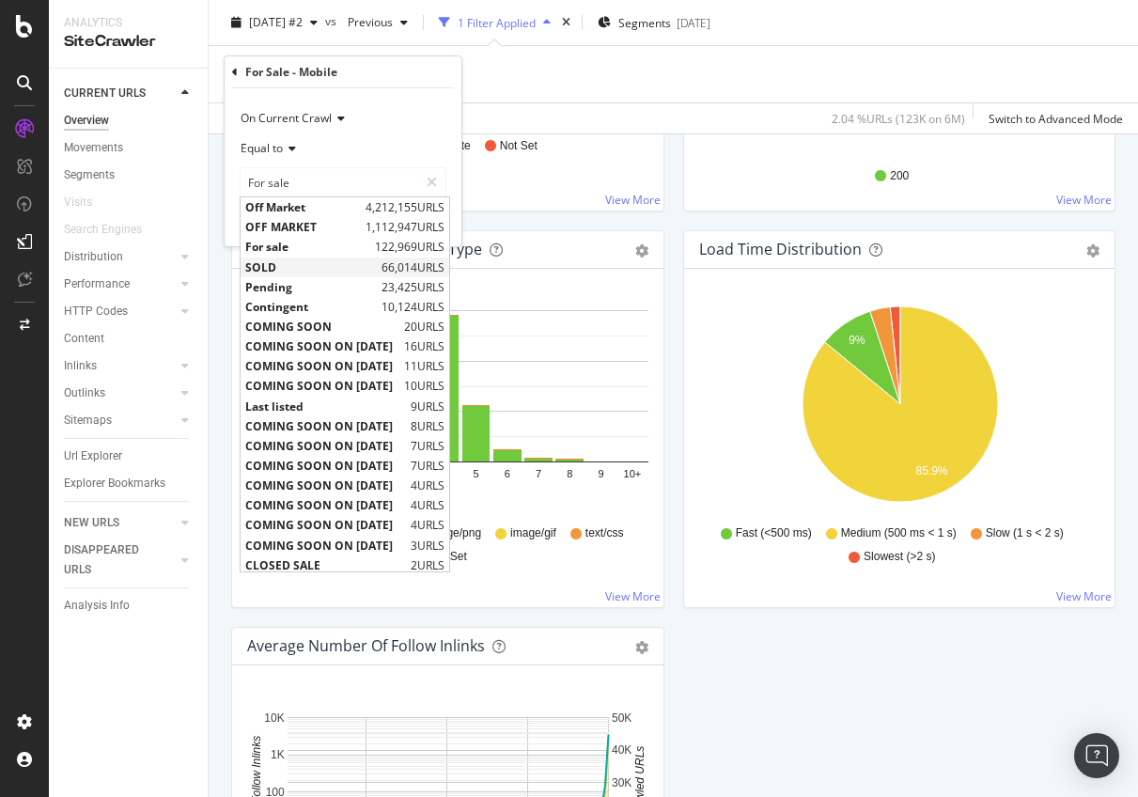
click at [287, 262] on span "SOLD" at bounding box center [311, 267] width 132 height 16
type input "SOLD"
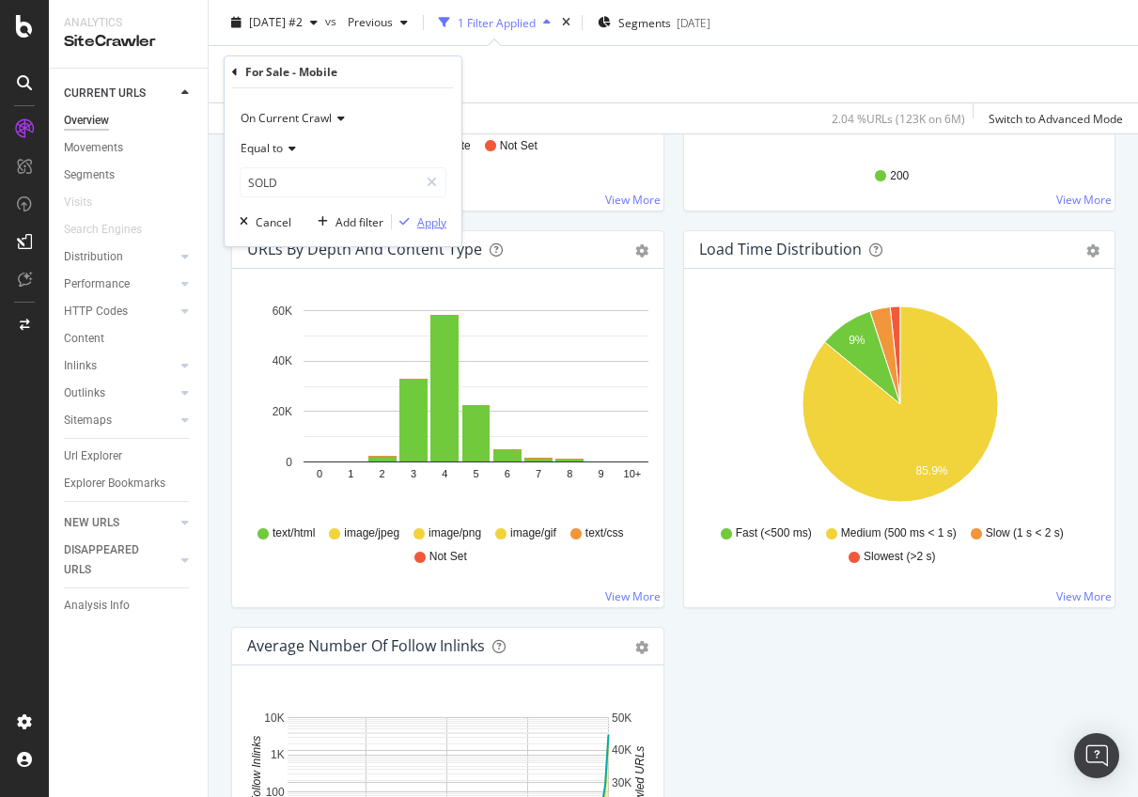
click at [424, 222] on div "Apply" at bounding box center [431, 222] width 29 height 16
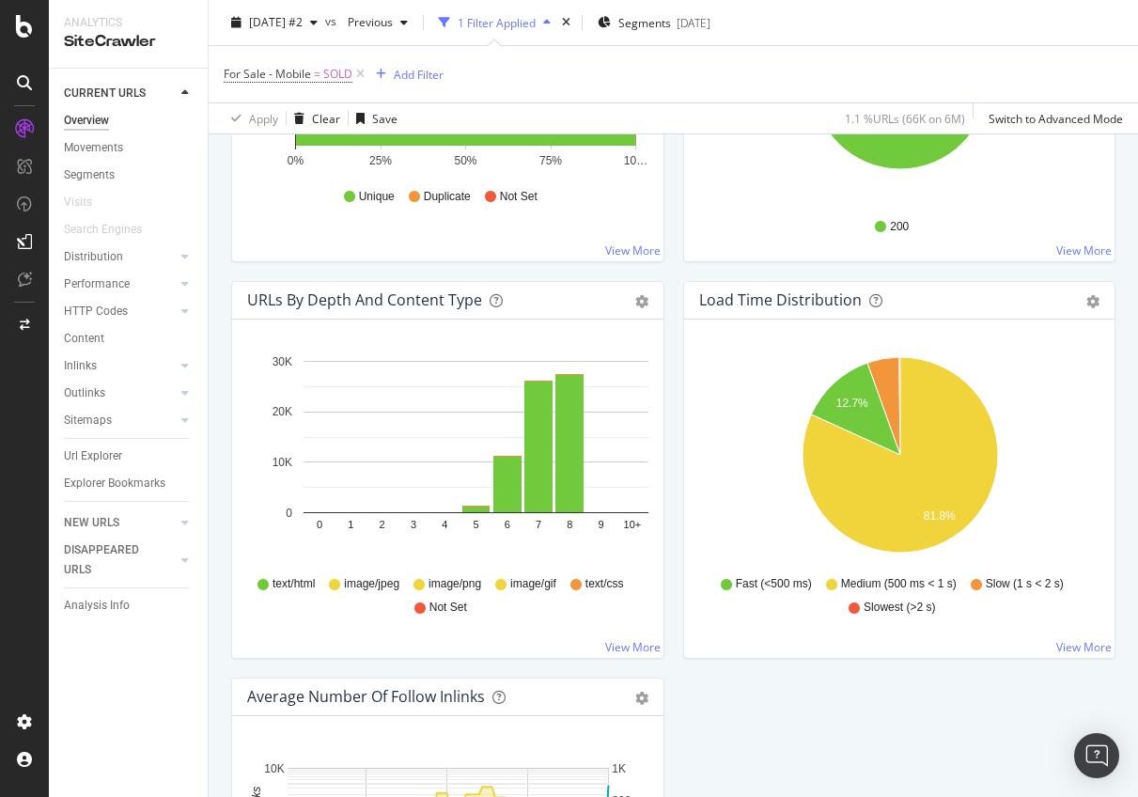
scroll to position [1223, 0]
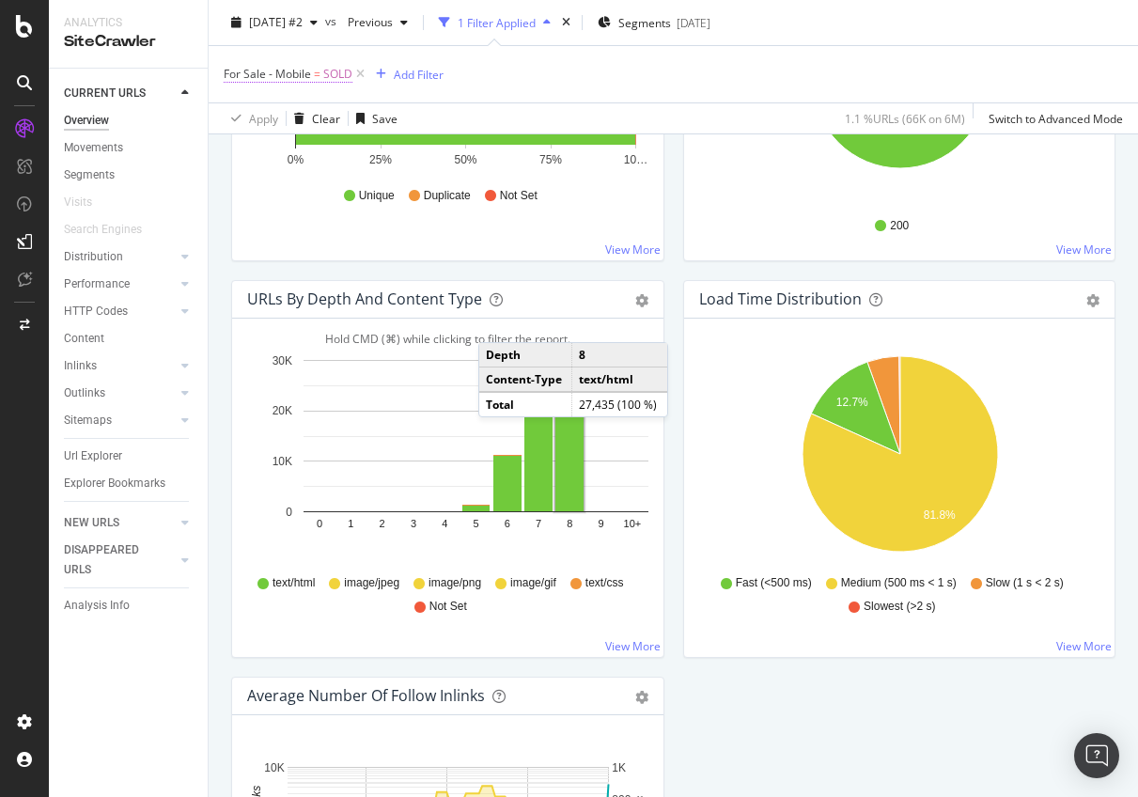
click at [286, 79] on span "For Sale - Mobile" at bounding box center [267, 74] width 87 height 16
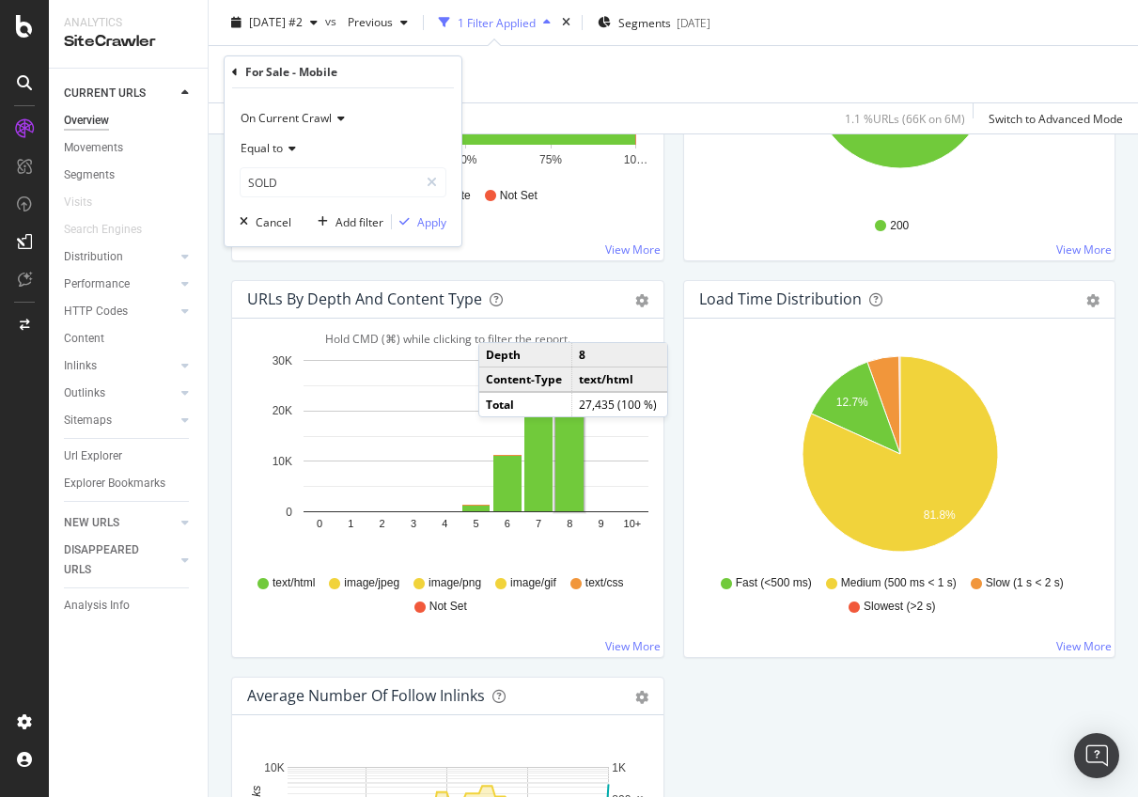
click at [236, 71] on icon at bounding box center [235, 72] width 6 height 11
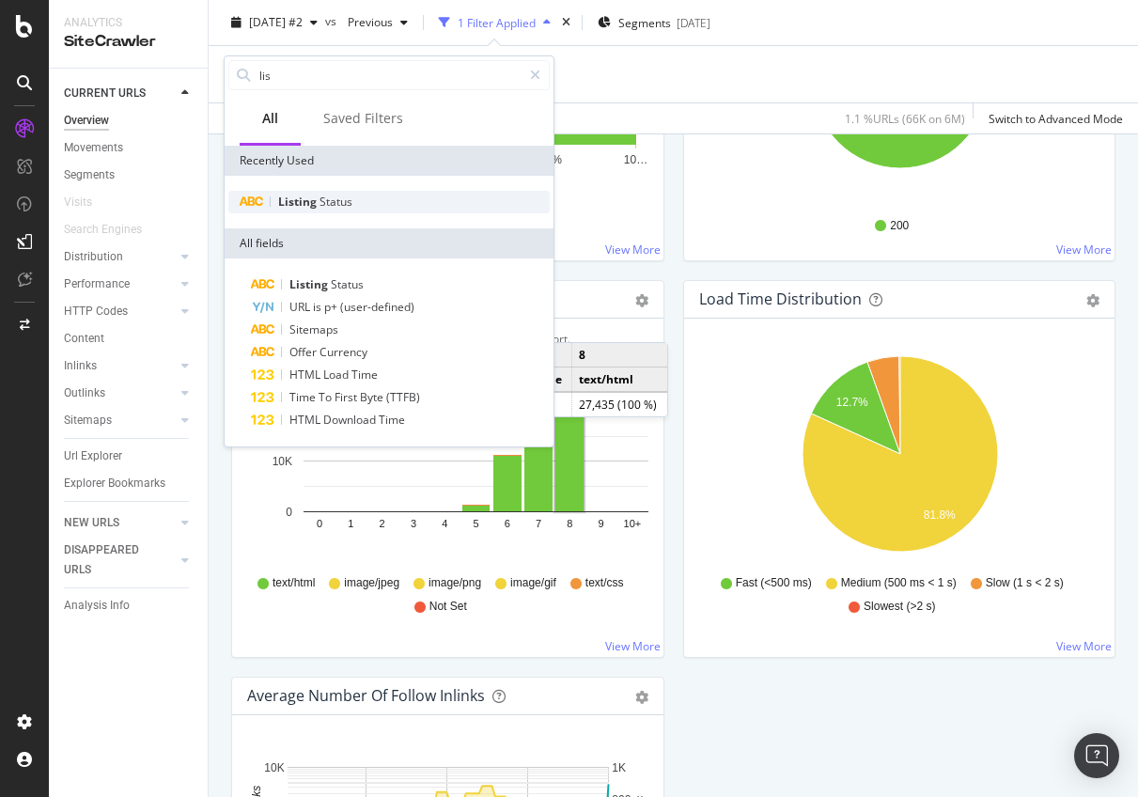
type input "lis"
click at [305, 195] on span "Listing" at bounding box center [298, 202] width 41 height 16
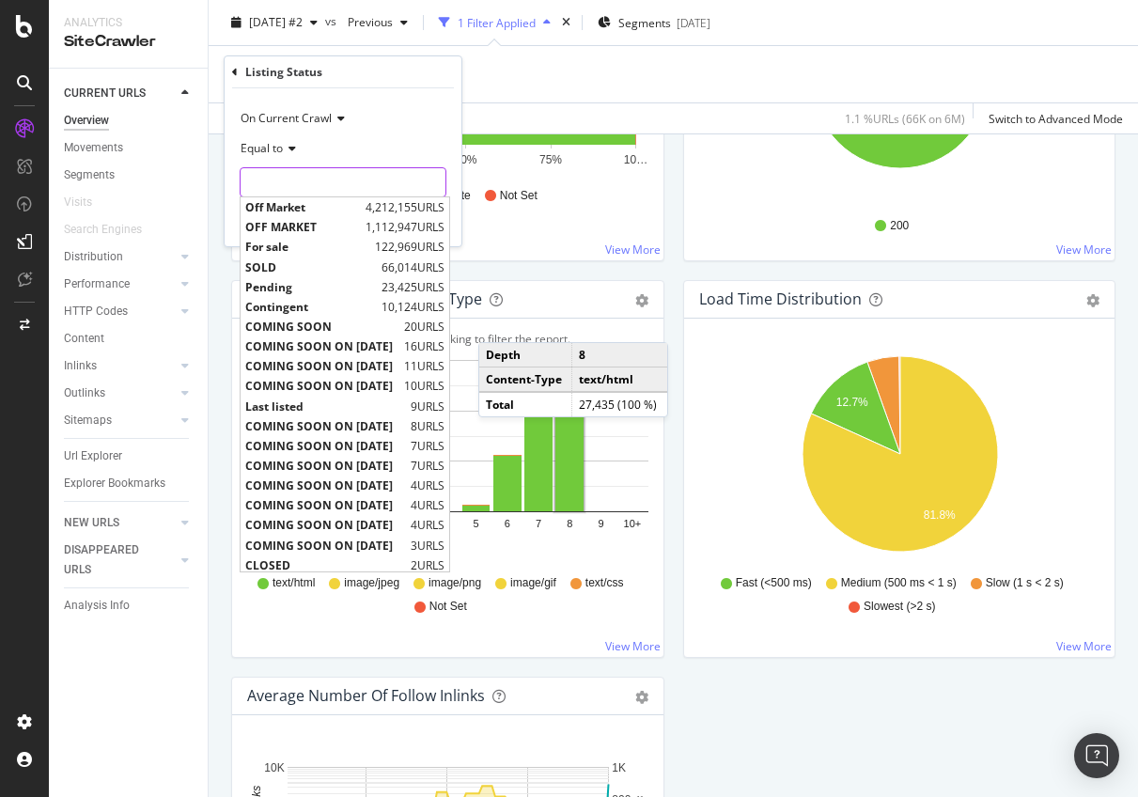
click at [297, 194] on input "text" at bounding box center [343, 182] width 205 height 30
click at [289, 261] on span "SOLD" at bounding box center [311, 267] width 132 height 16
type input "SOLD"
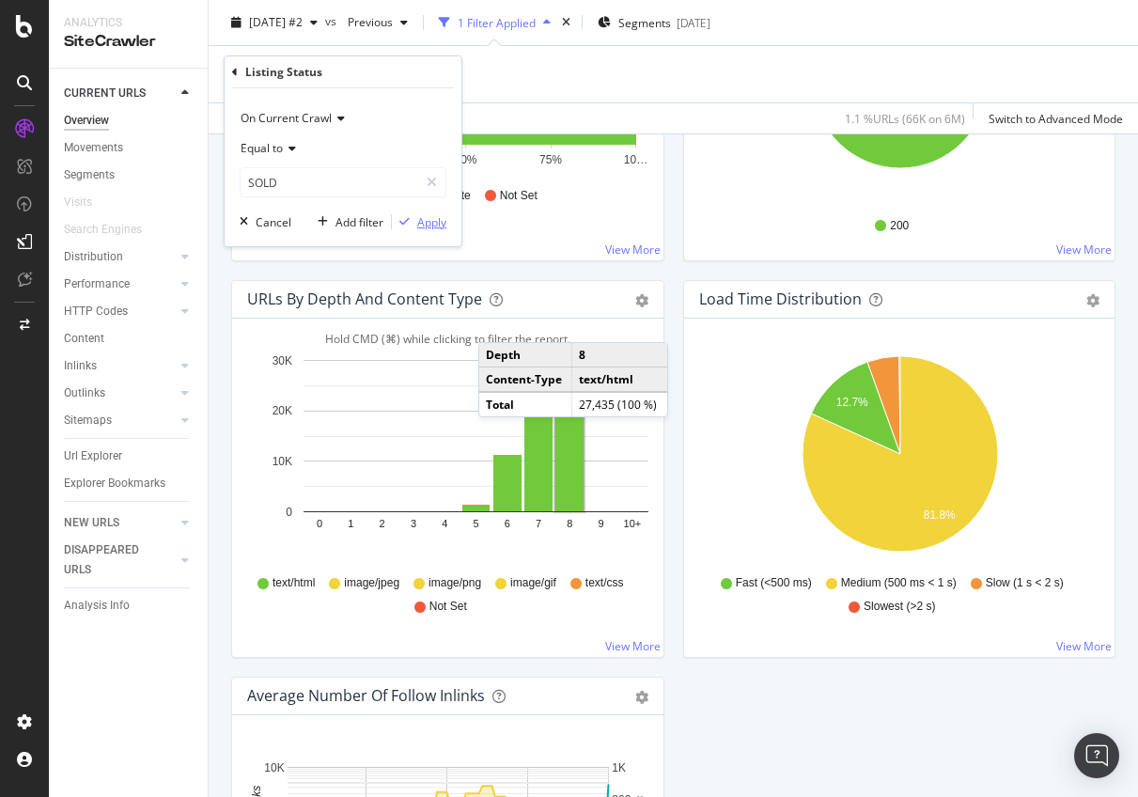
click at [441, 215] on div "Apply" at bounding box center [431, 222] width 29 height 16
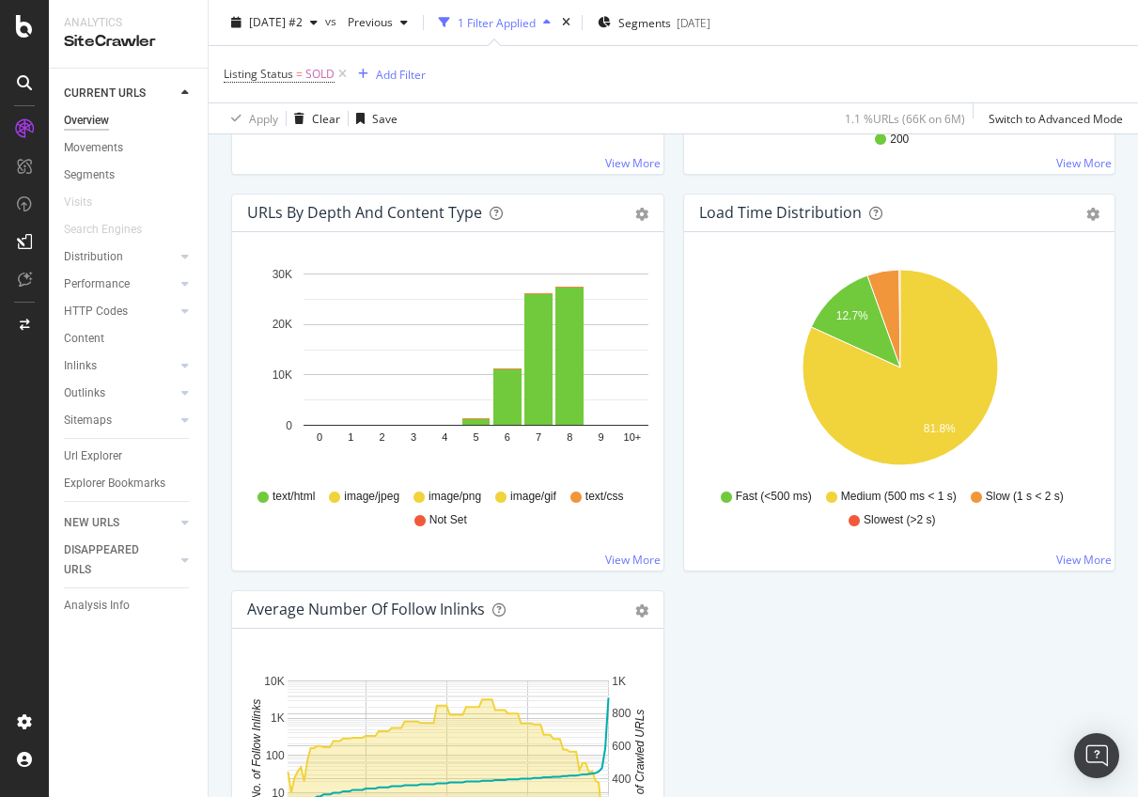
scroll to position [1311, 0]
